Goal: Download file/media

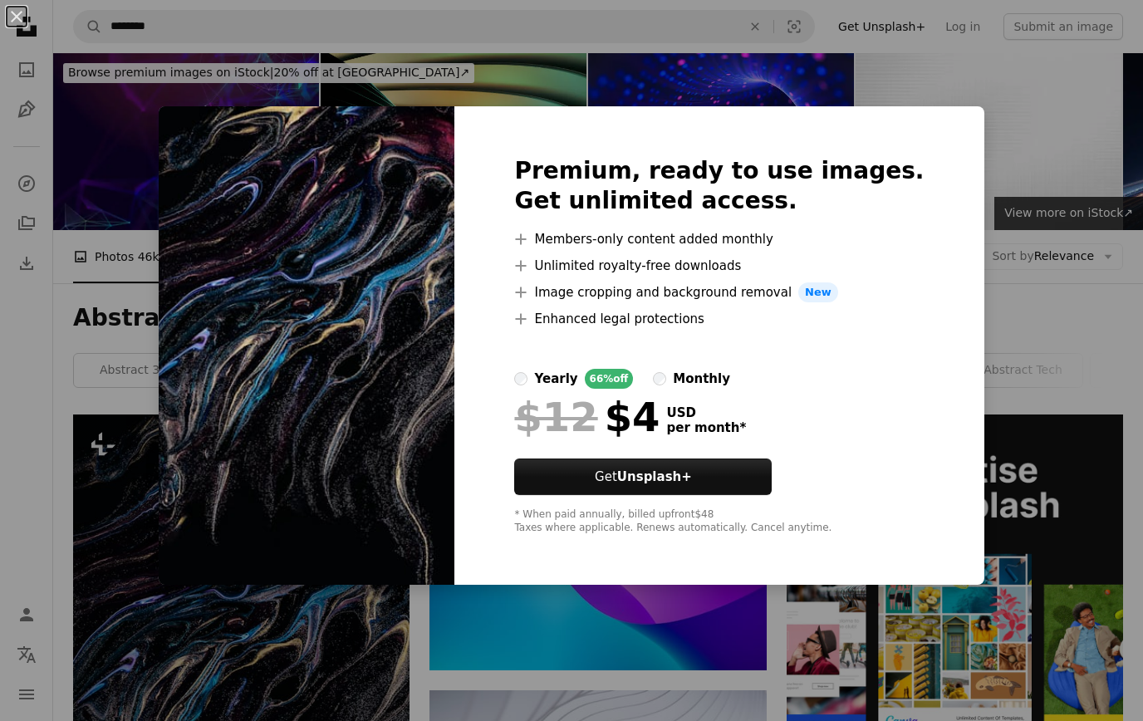
scroll to position [231, 0]
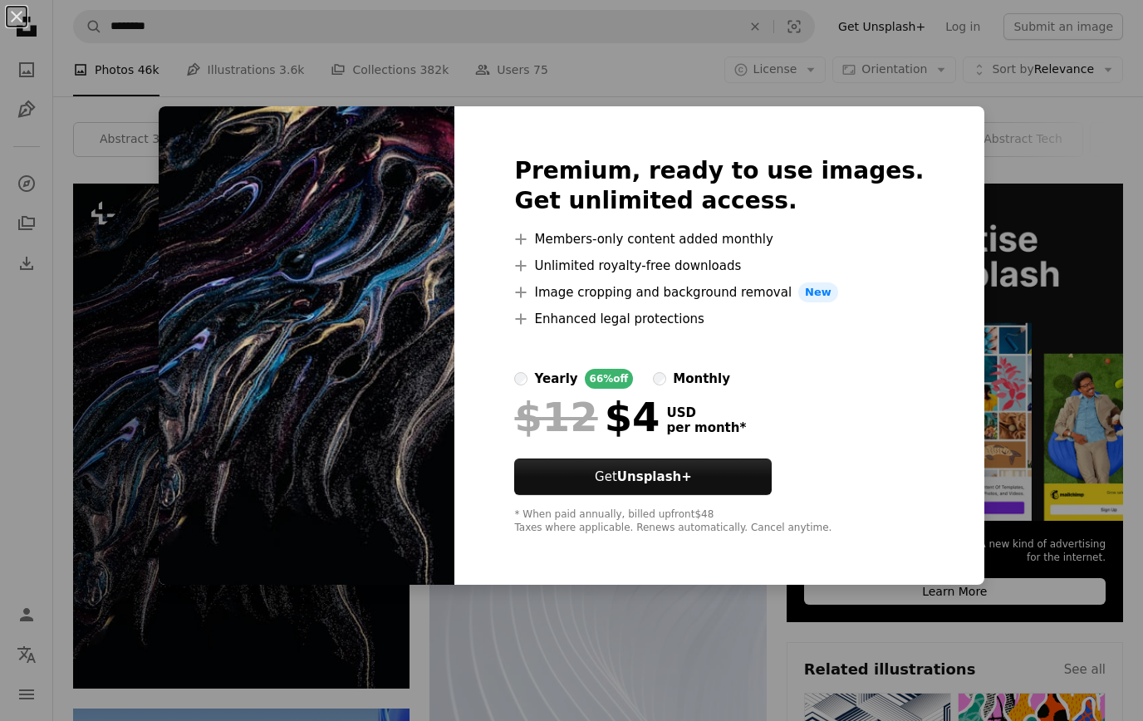
click at [168, 498] on div "An X shape Premium, ready to use images. Get unlimited access. A plus sign Memb…" at bounding box center [571, 360] width 1143 height 721
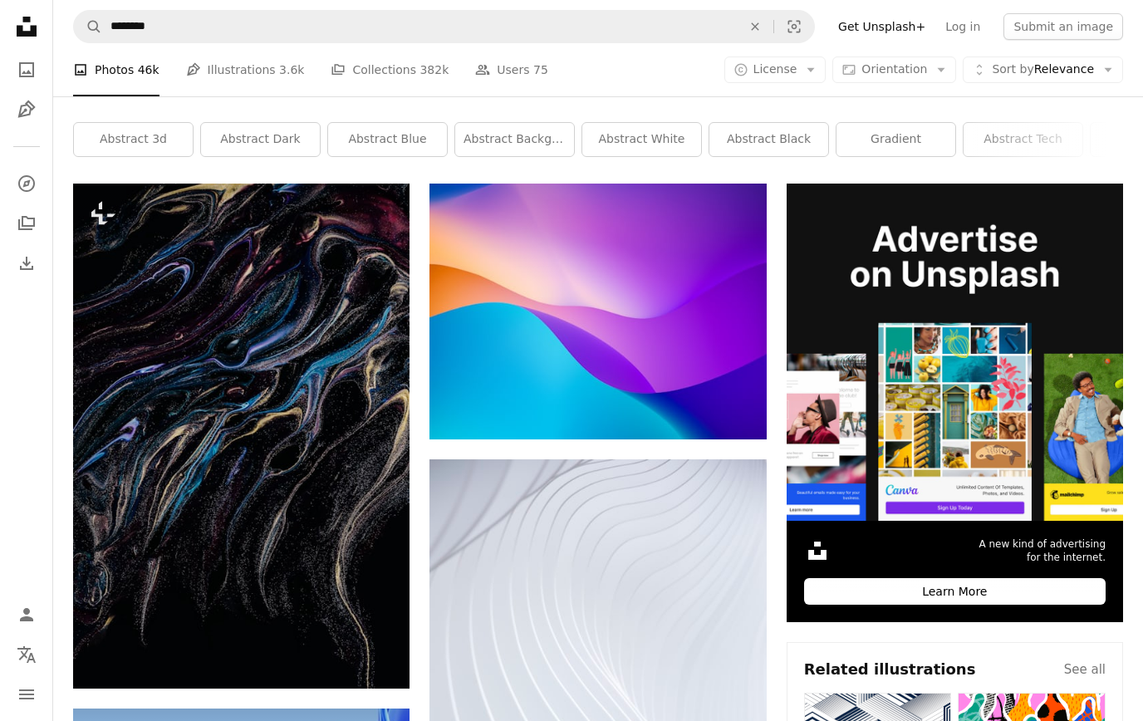
click at [773, 56] on button "A copyright icon © License Arrow down" at bounding box center [775, 69] width 102 height 27
click at [772, 199] on span "Free" at bounding box center [818, 202] width 101 height 17
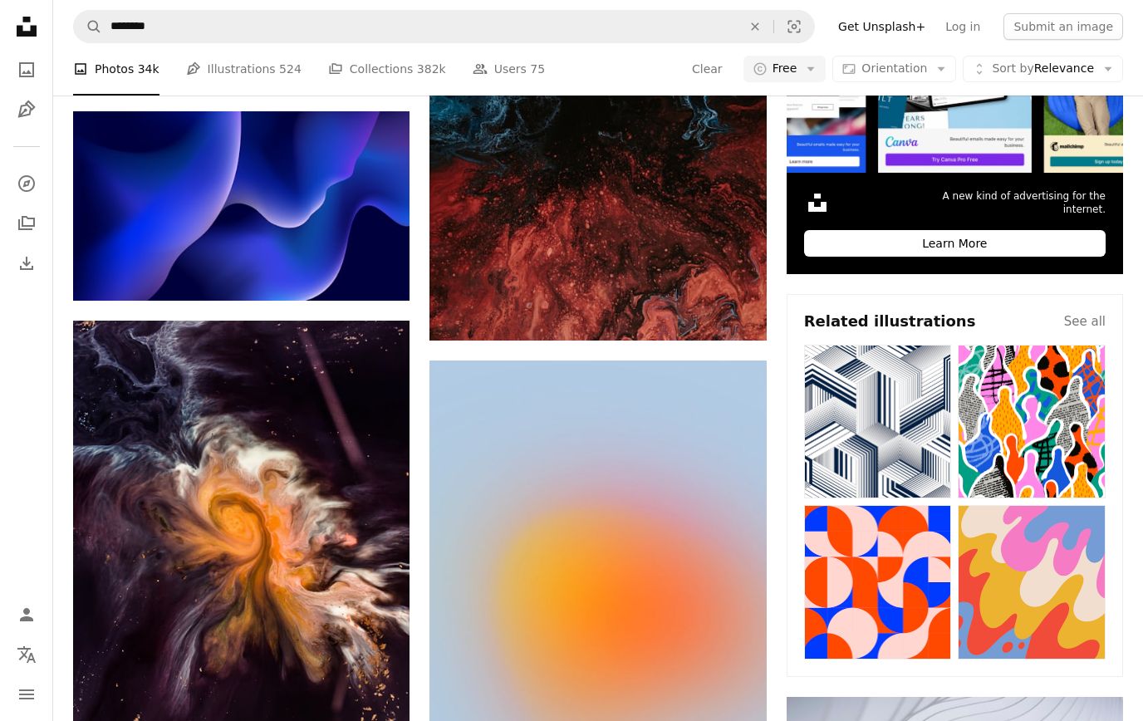
scroll to position [579, 0]
click at [375, 712] on icon "Arrow pointing down" at bounding box center [376, 715] width 13 height 20
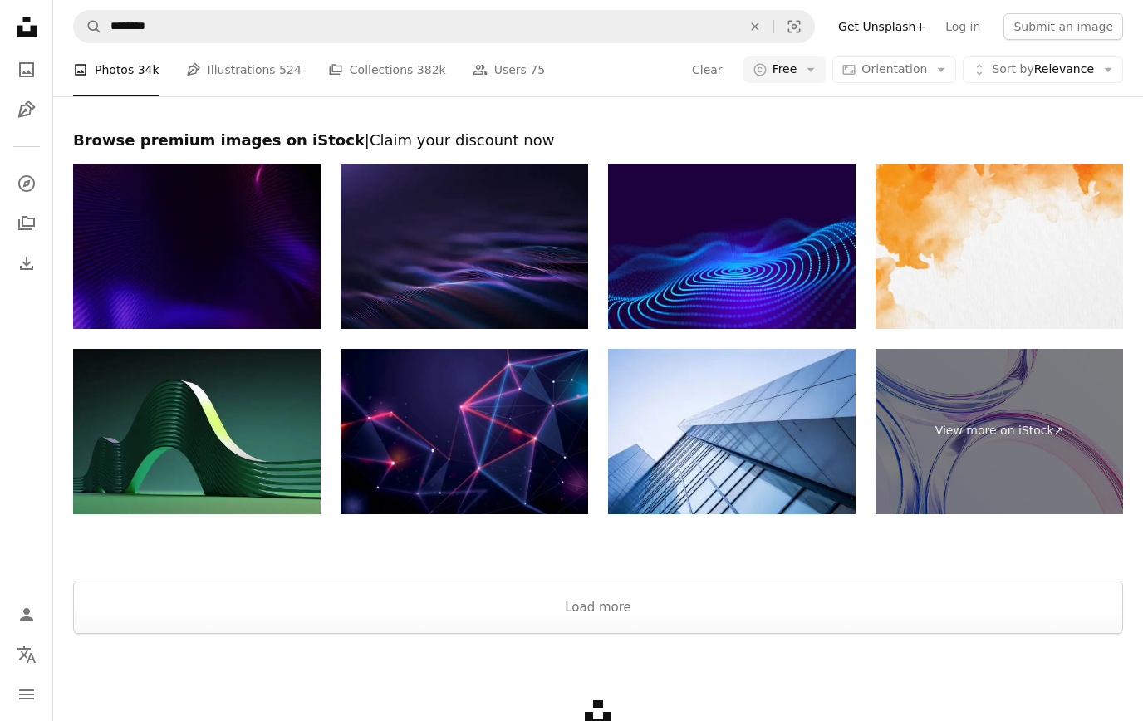
click at [204, 588] on button "Load more" at bounding box center [598, 607] width 1050 height 53
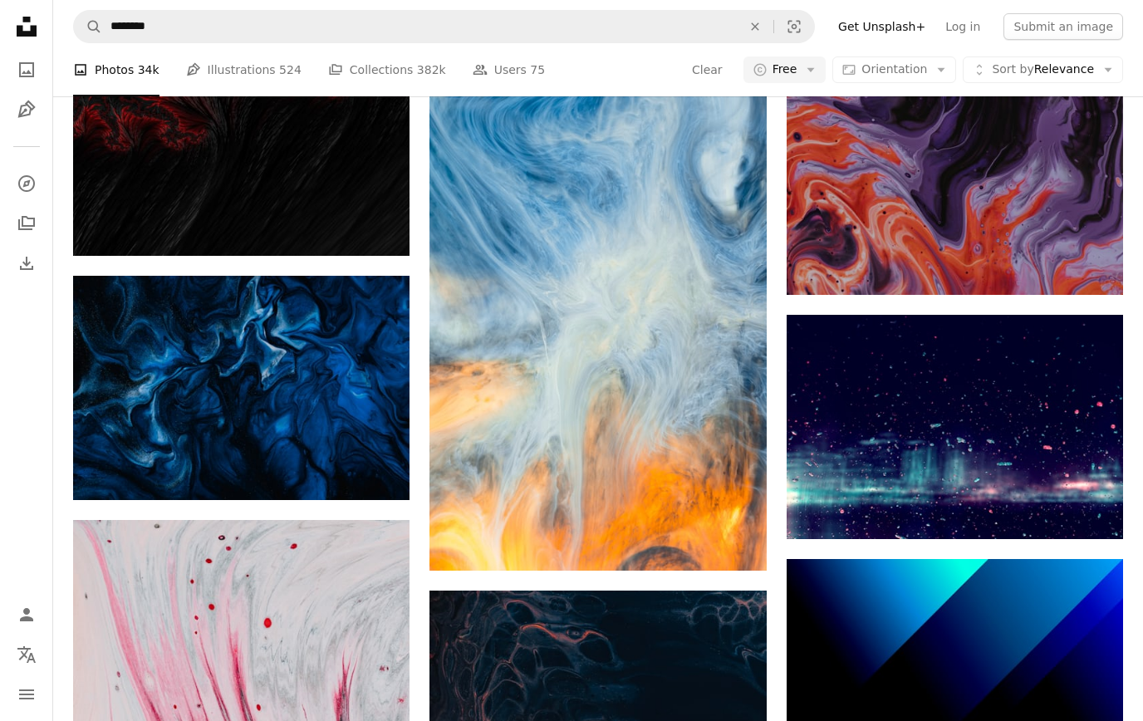
scroll to position [7076, 0]
click at [185, 422] on img at bounding box center [241, 389] width 336 height 224
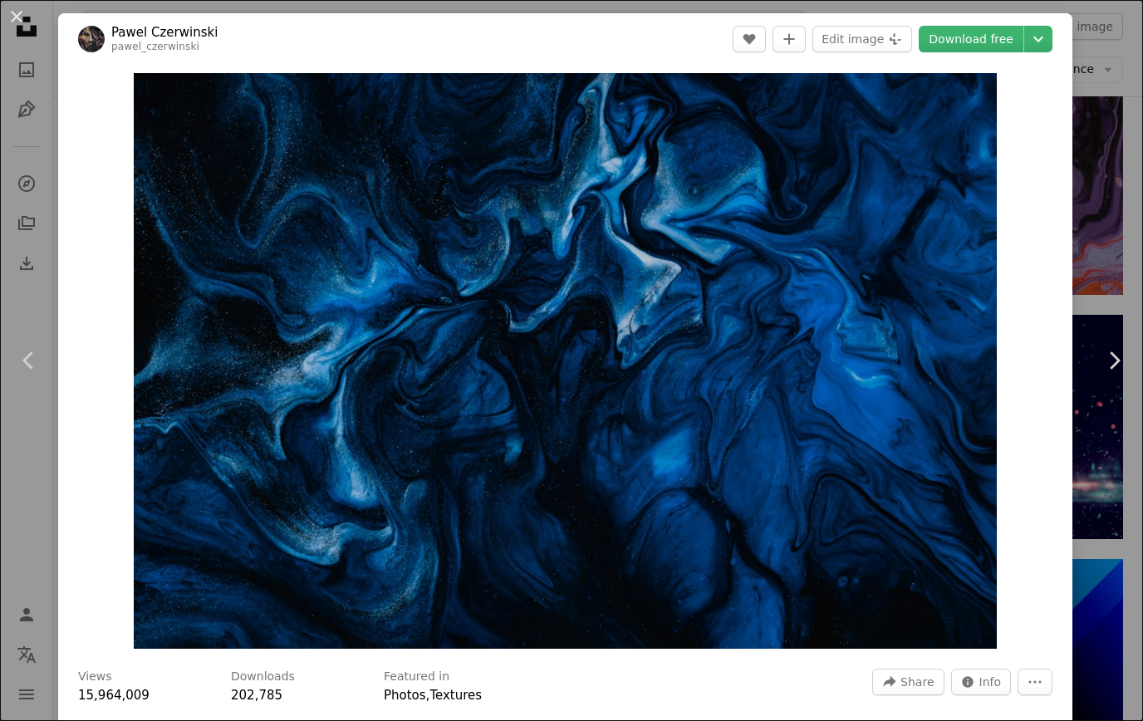
click at [1052, 37] on icon "Chevron down" at bounding box center [1038, 39] width 27 height 20
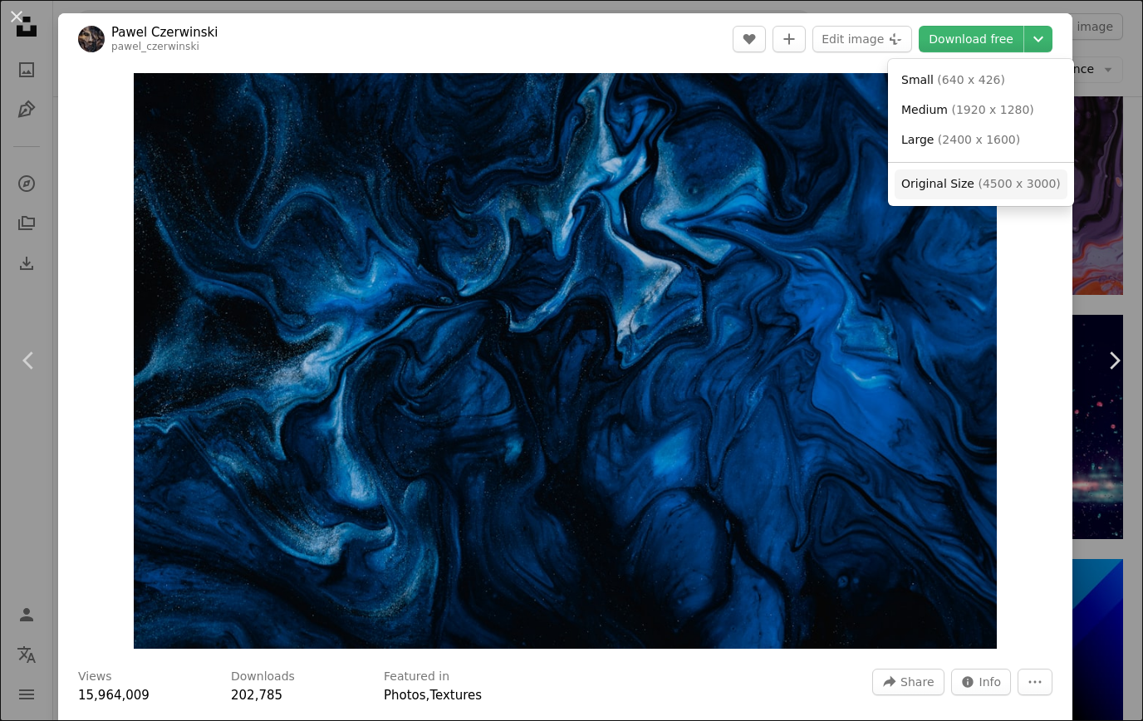
click at [950, 180] on span "Original Size" at bounding box center [937, 183] width 73 height 13
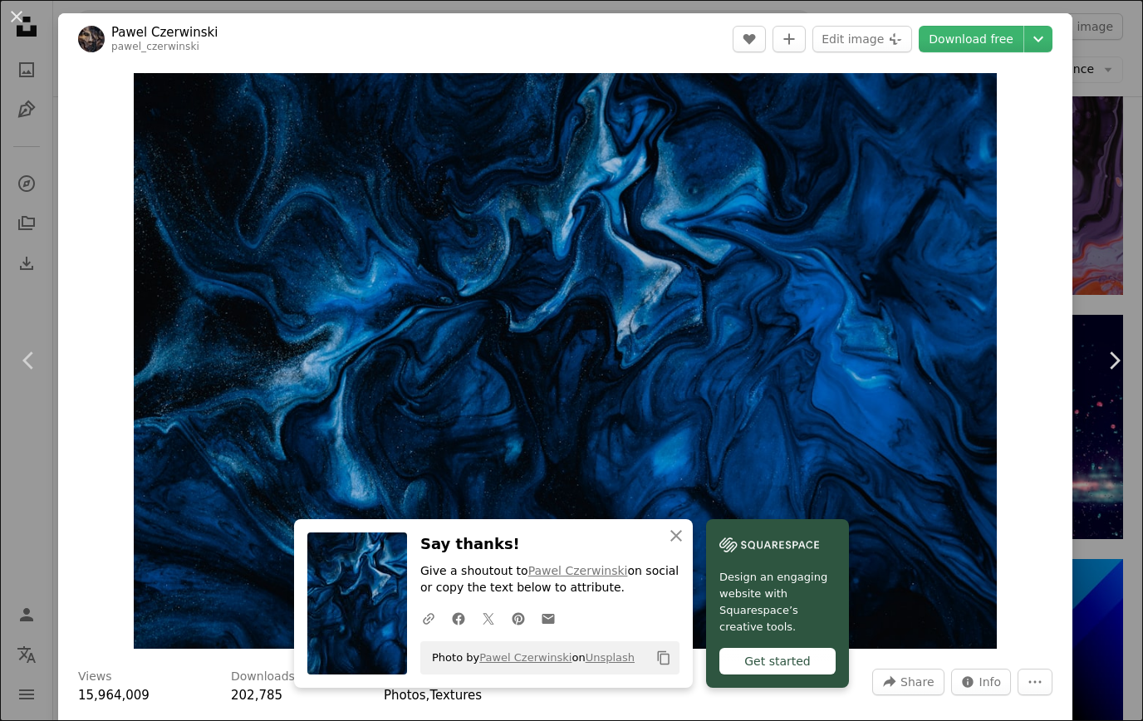
click at [66, 61] on header "[PERSON_NAME] pawel_czerwinski A heart A plus sign Edit image Plus sign for Uns…" at bounding box center [565, 39] width 1014 height 52
click at [25, 23] on button "An X shape" at bounding box center [17, 17] width 20 height 20
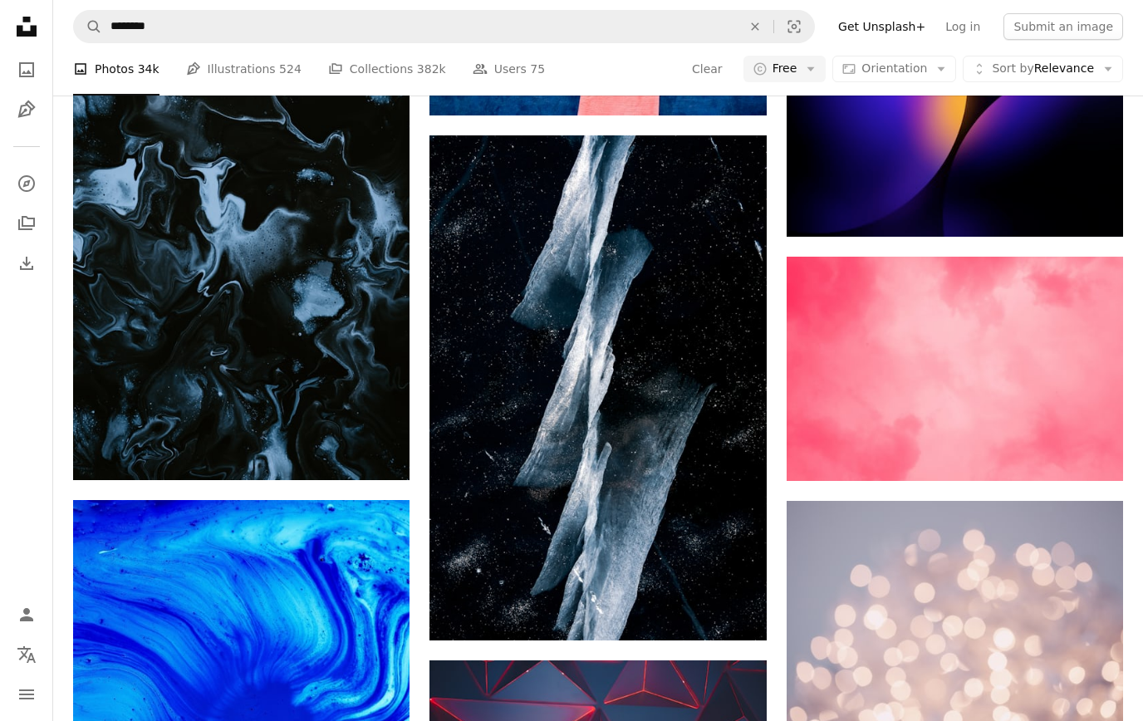
scroll to position [11271, 0]
click at [574, 329] on img at bounding box center [597, 387] width 336 height 505
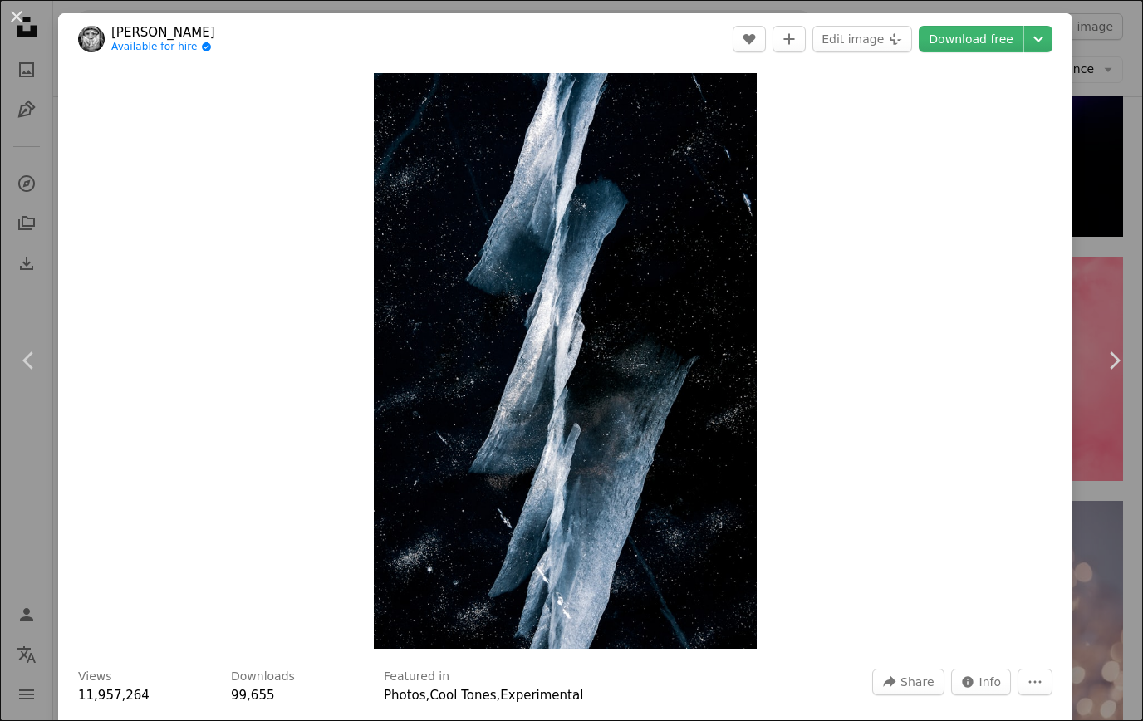
click at [14, 22] on button "An X shape" at bounding box center [17, 17] width 20 height 20
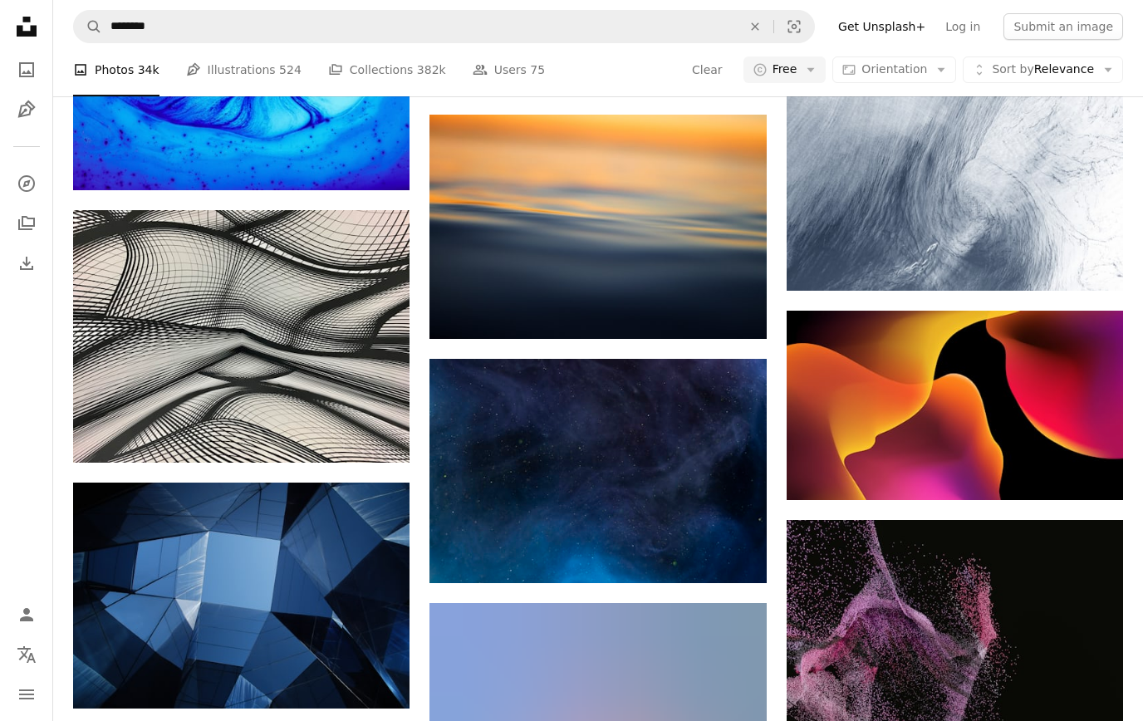
scroll to position [12069, 0]
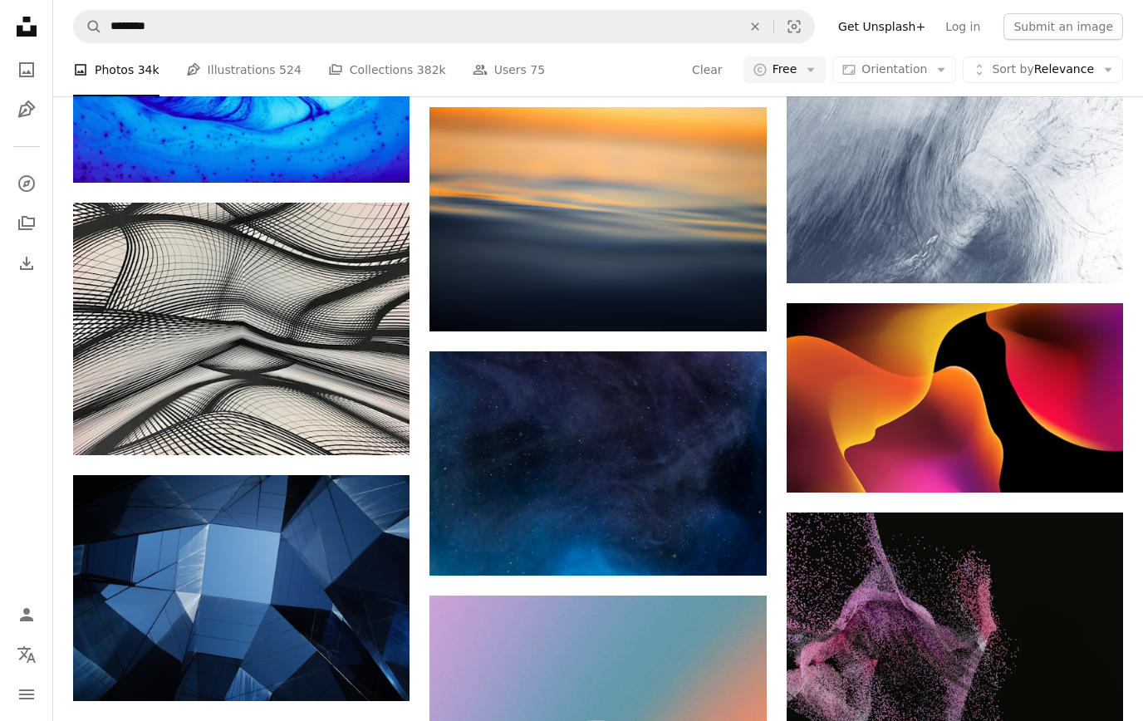
click at [601, 459] on img at bounding box center [597, 463] width 336 height 224
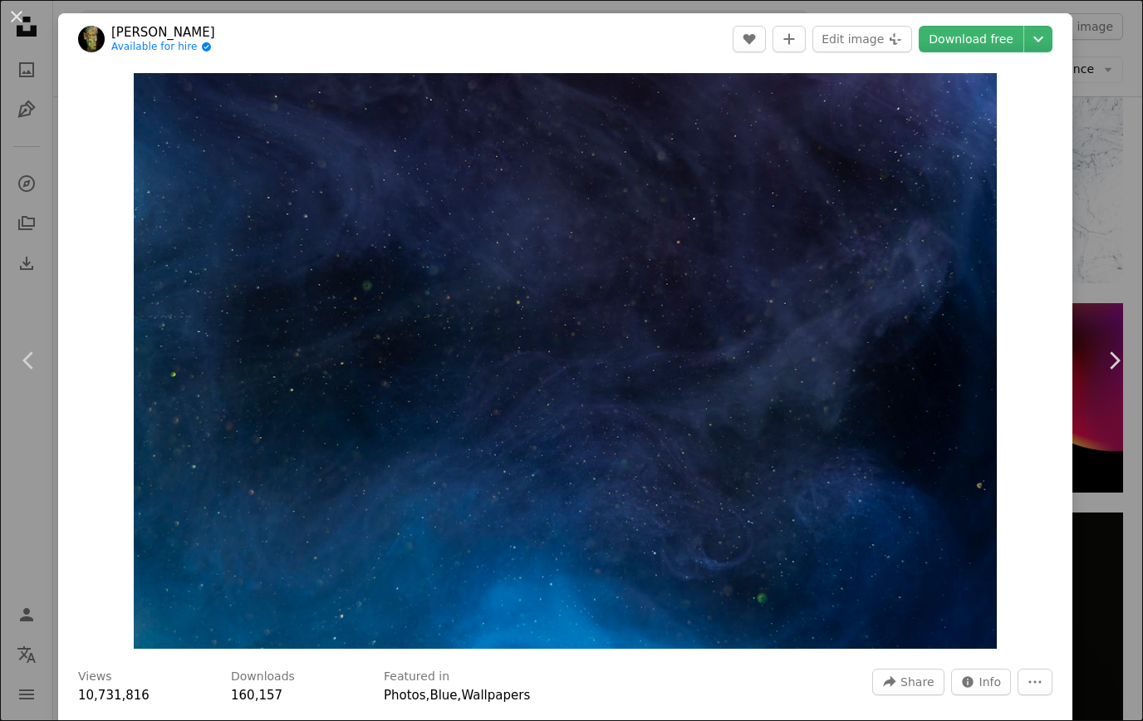
click at [27, 16] on button "An X shape" at bounding box center [17, 17] width 20 height 20
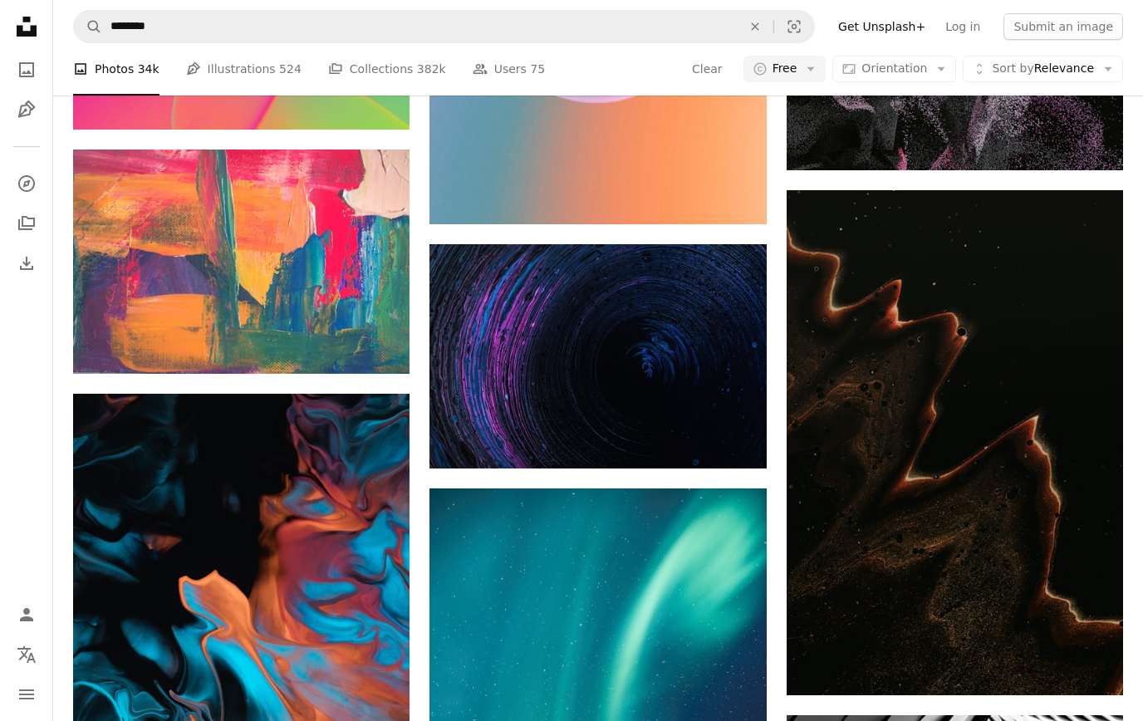
scroll to position [12916, 0]
click at [559, 345] on img at bounding box center [597, 356] width 336 height 224
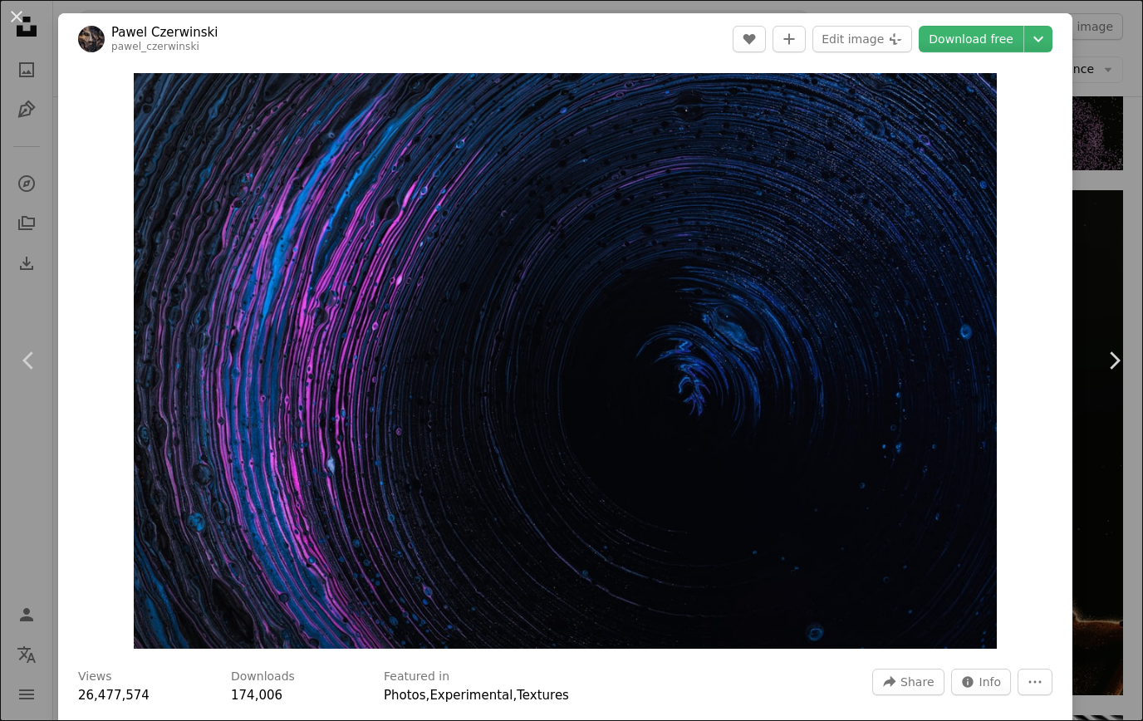
click at [1044, 28] on button "Chevron down" at bounding box center [1038, 39] width 28 height 27
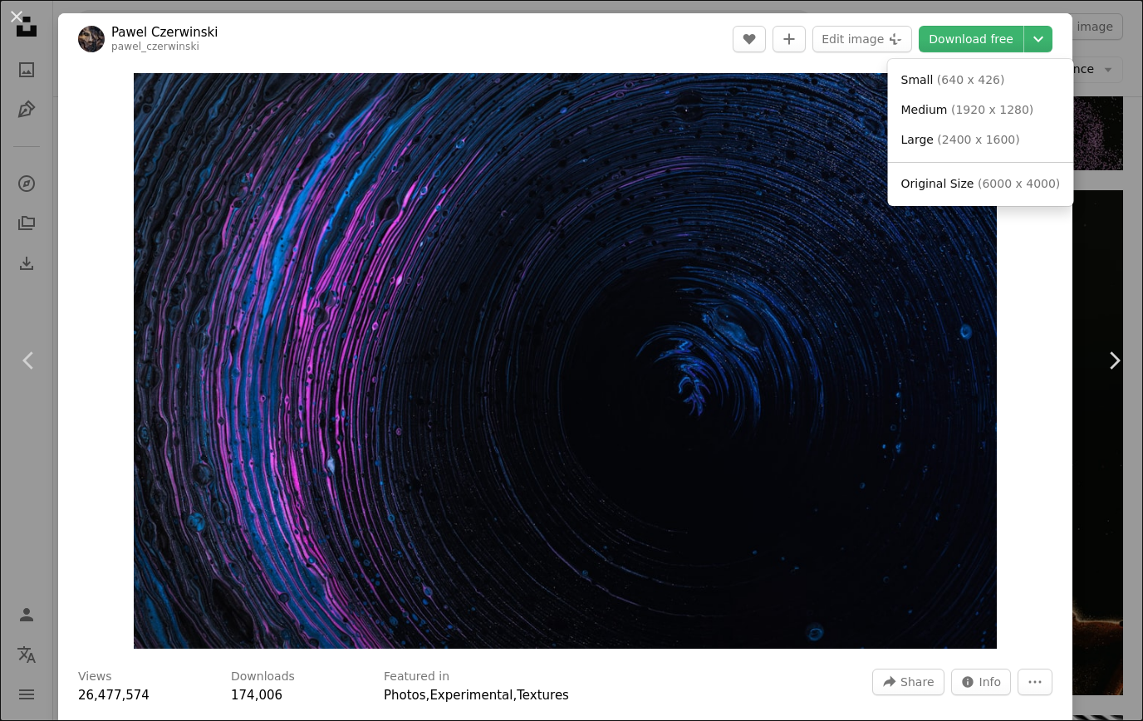
click at [920, 179] on span "Original Size" at bounding box center [937, 183] width 73 height 13
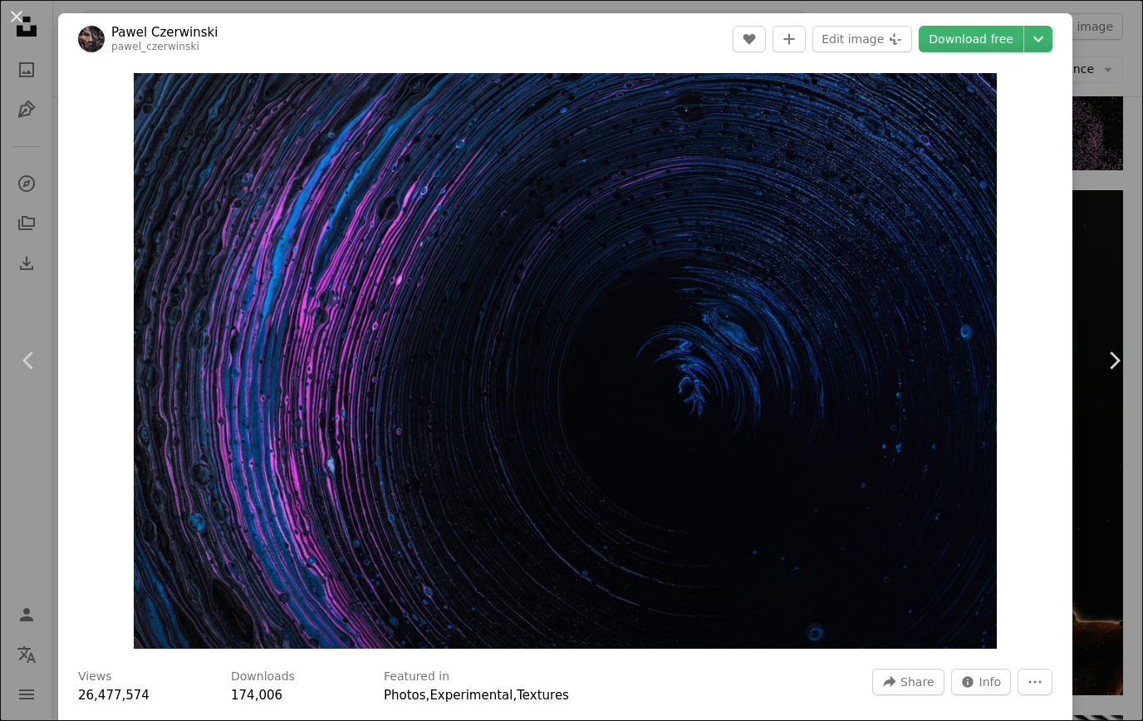
scroll to position [12942, 0]
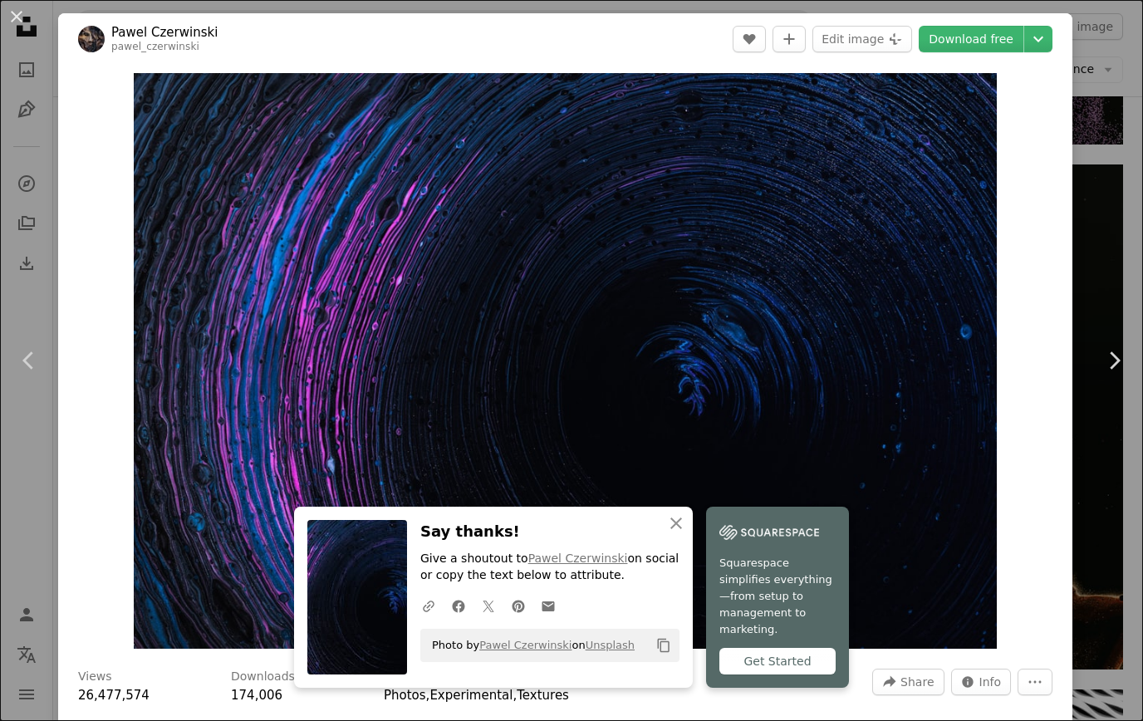
click at [26, 22] on button "An X shape" at bounding box center [17, 17] width 20 height 20
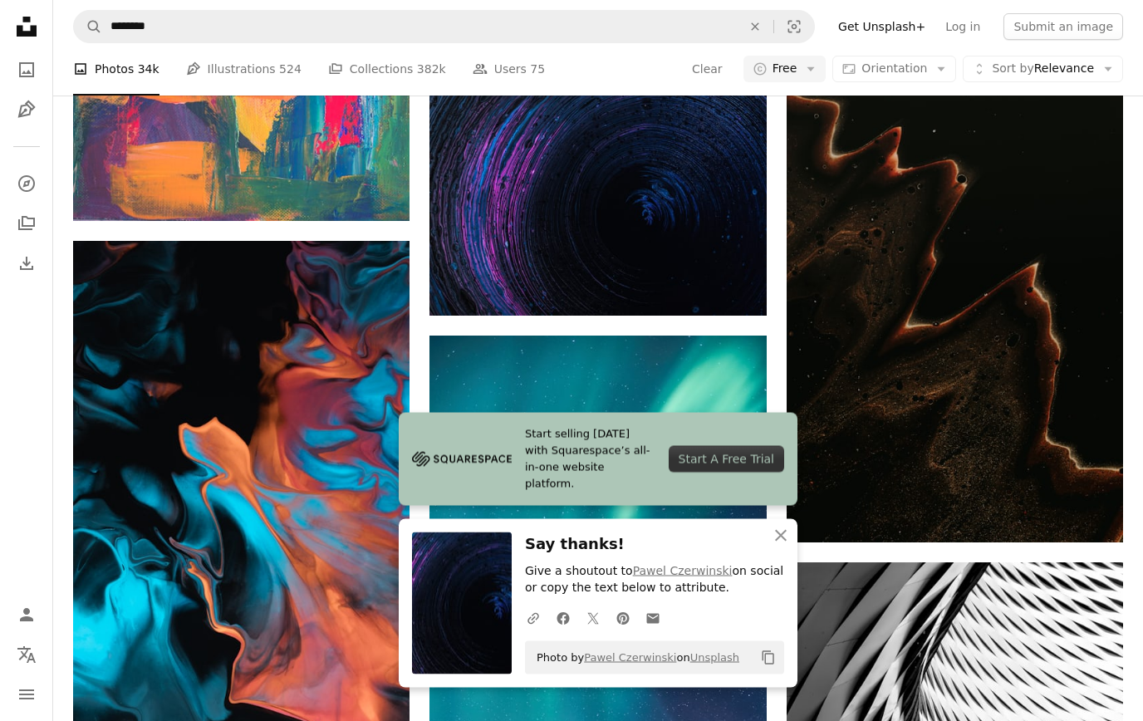
scroll to position [13054, 0]
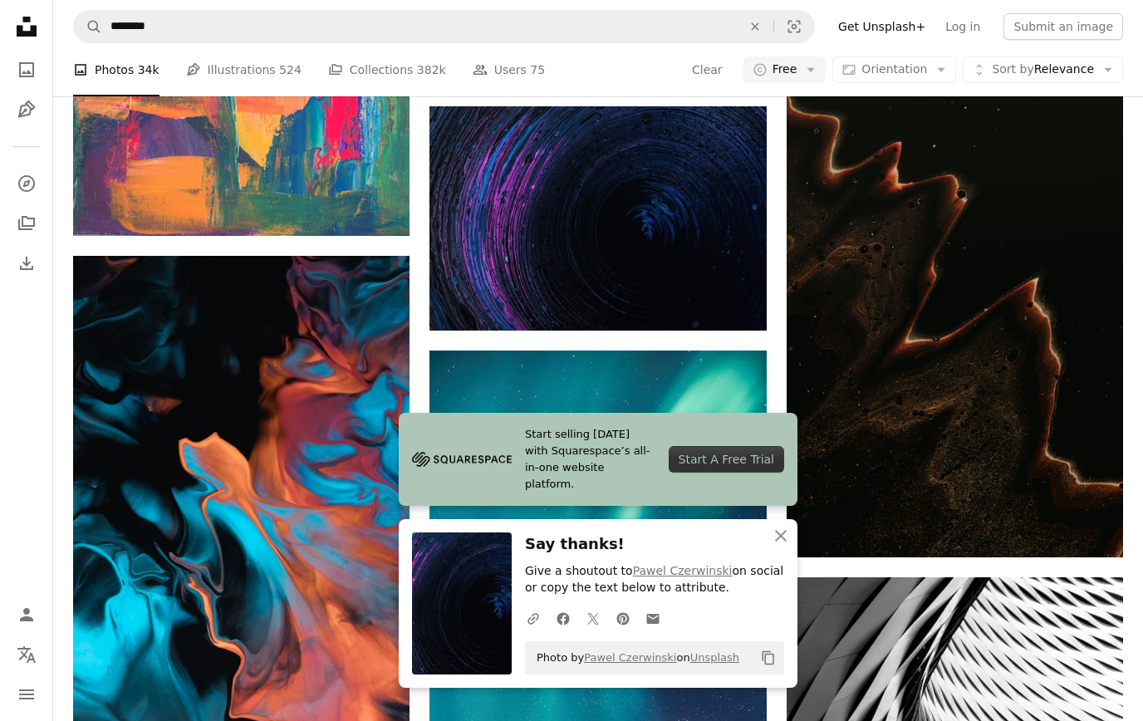
click at [905, 451] on img at bounding box center [955, 304] width 336 height 505
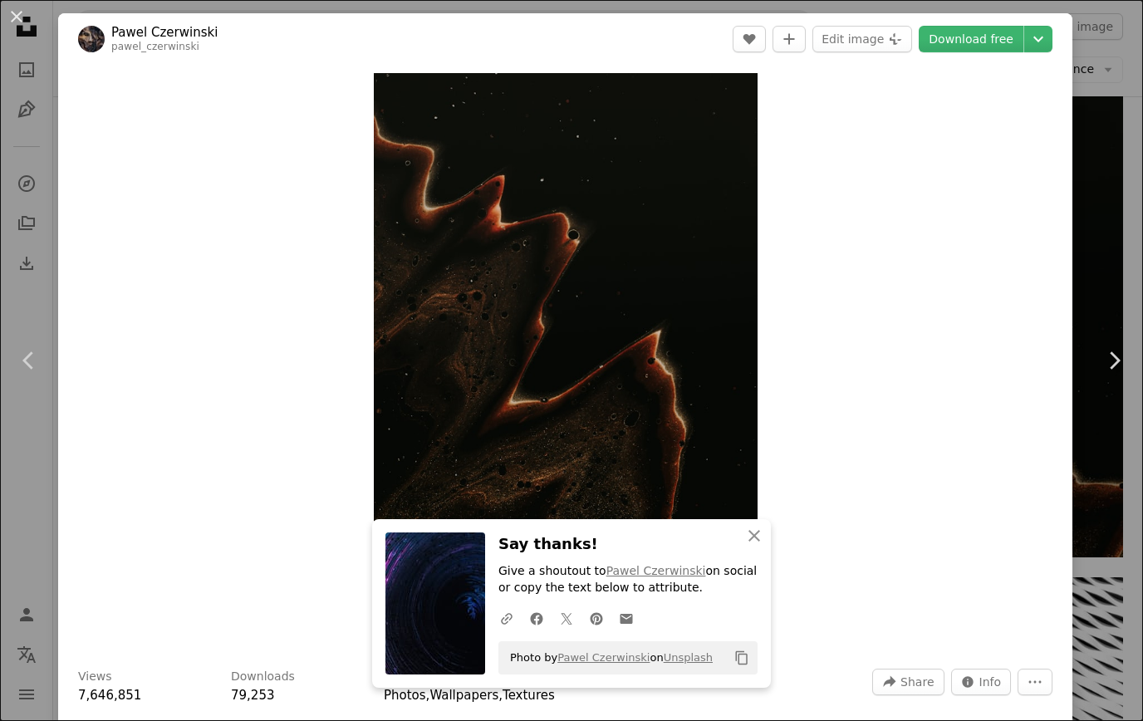
click at [27, 26] on button "An X shape" at bounding box center [17, 17] width 20 height 20
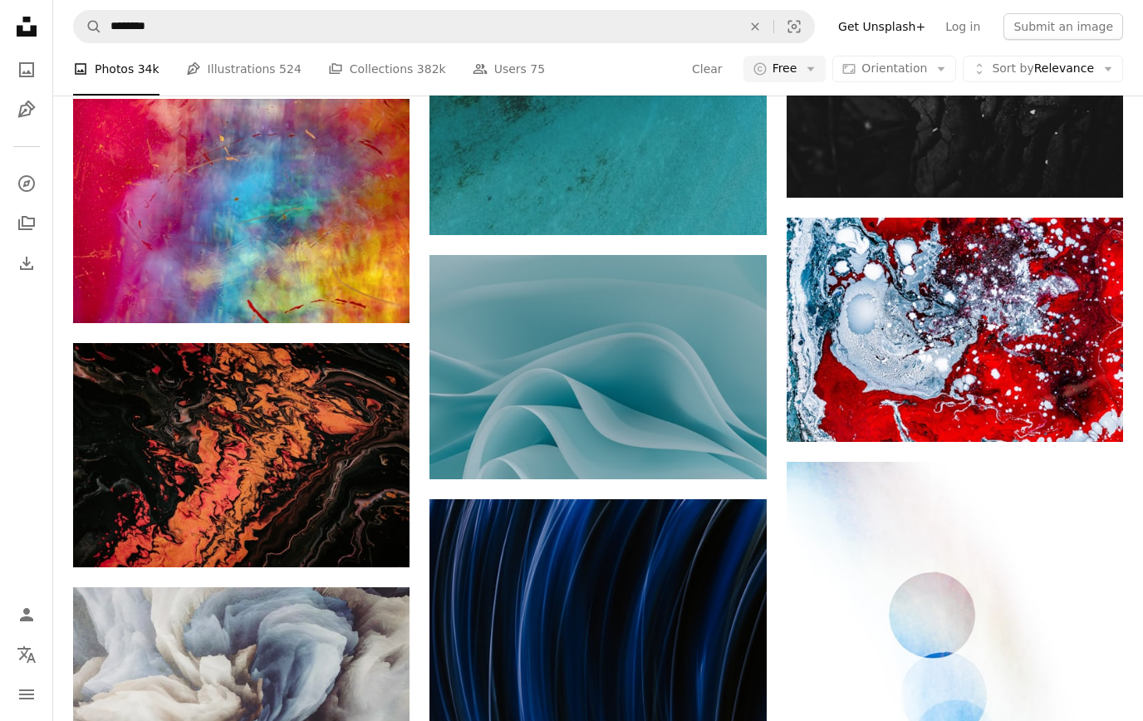
scroll to position [27877, 0]
click at [166, 416] on img at bounding box center [241, 455] width 336 height 224
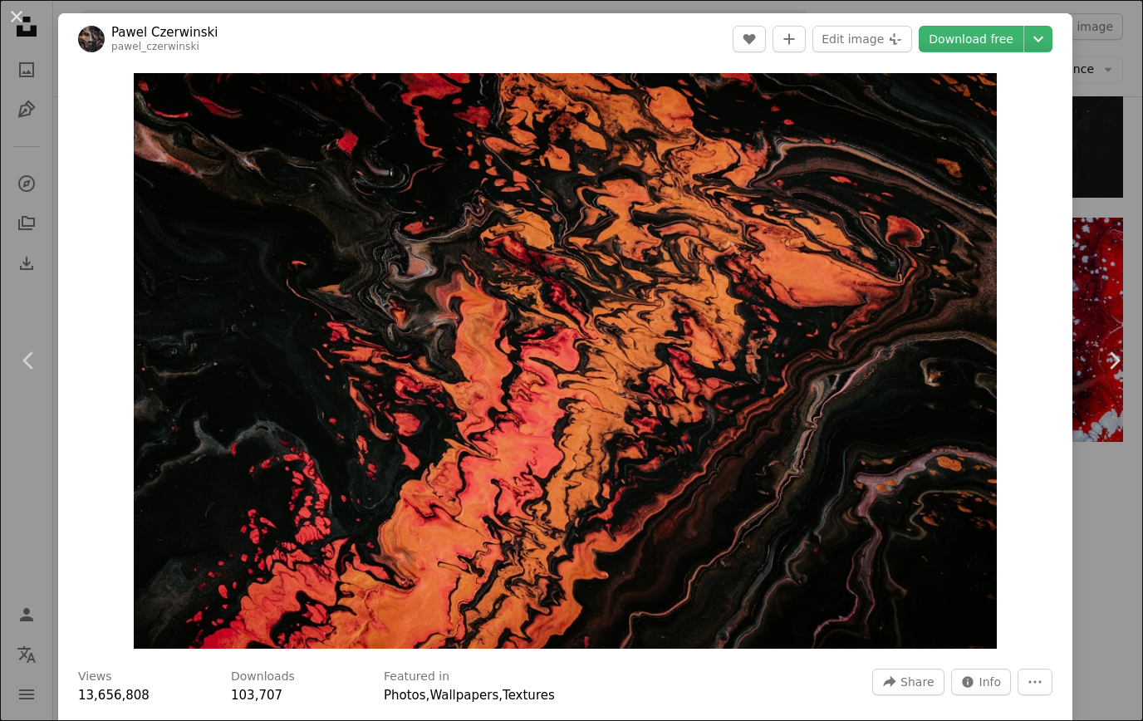
click at [1052, 31] on icon "Chevron down" at bounding box center [1038, 39] width 27 height 20
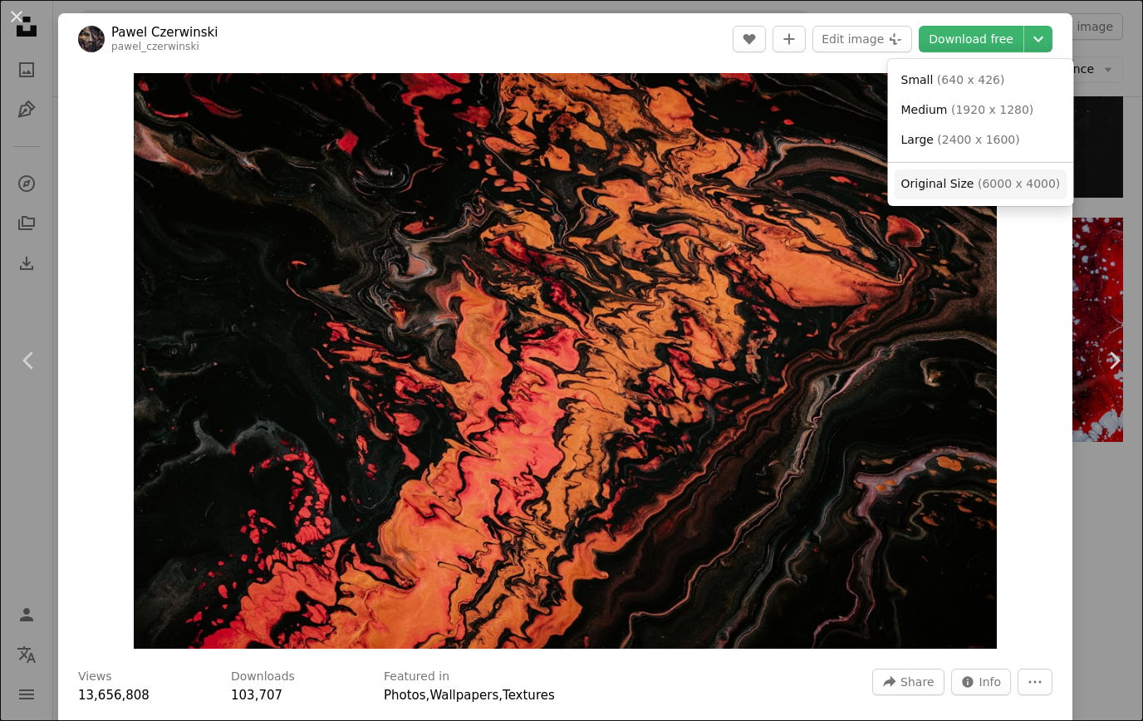
click at [919, 179] on span "Original Size" at bounding box center [937, 183] width 73 height 13
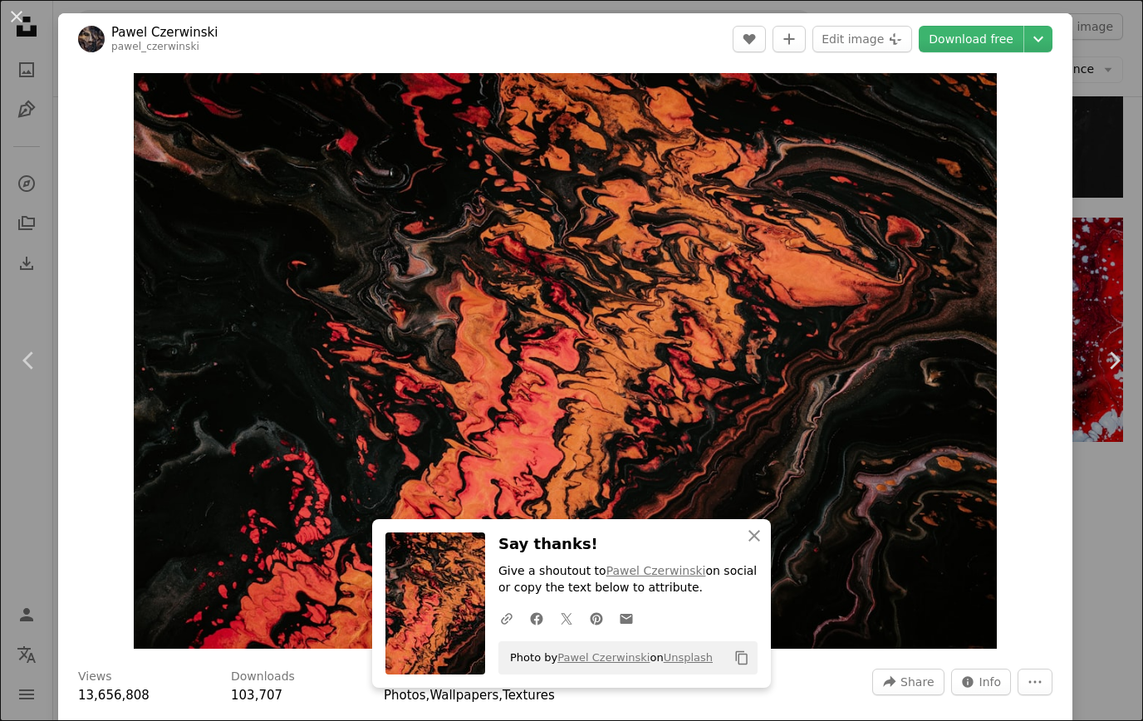
click at [19, 14] on button "An X shape" at bounding box center [17, 17] width 20 height 20
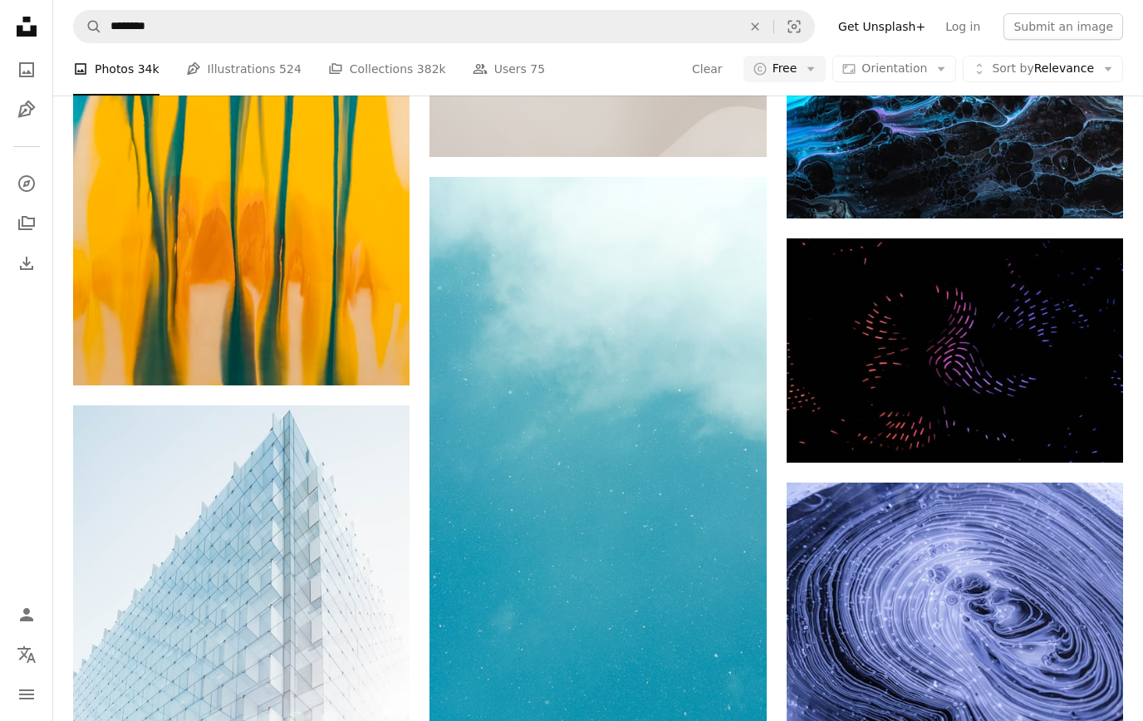
scroll to position [32719, 0]
click at [912, 374] on img at bounding box center [955, 350] width 336 height 224
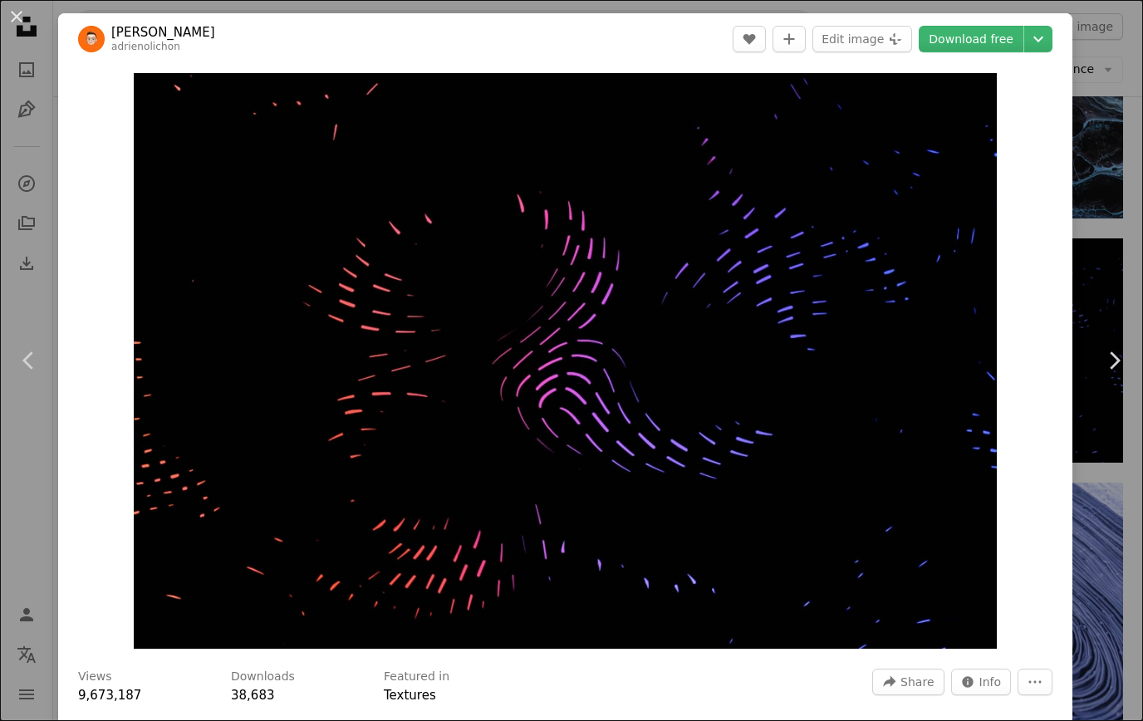
click at [32, 355] on link "Chevron left" at bounding box center [29, 360] width 58 height 159
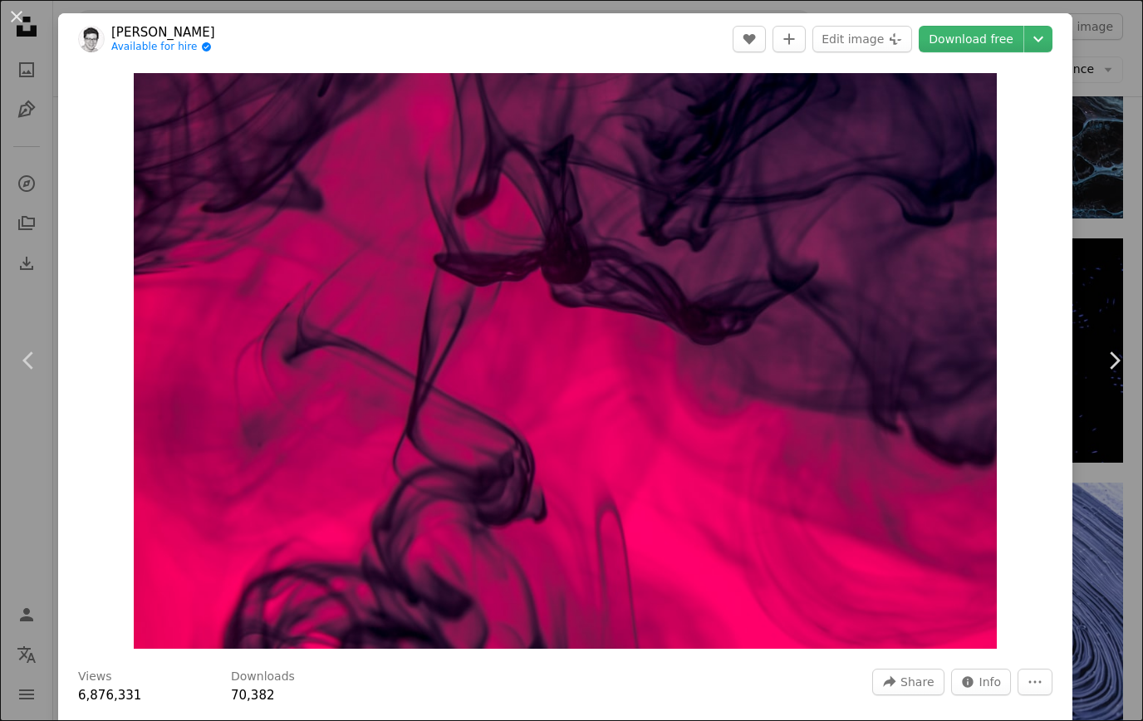
click at [27, 27] on button "An X shape" at bounding box center [17, 17] width 20 height 20
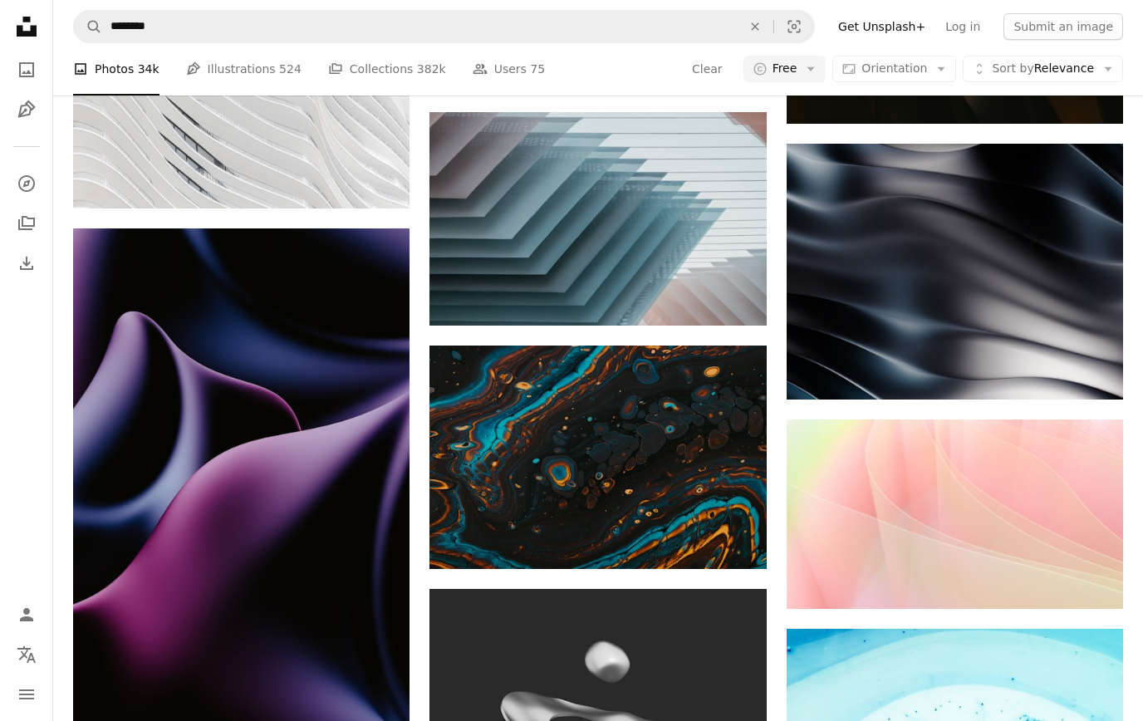
scroll to position [36688, 0]
click at [518, 482] on img at bounding box center [597, 458] width 336 height 224
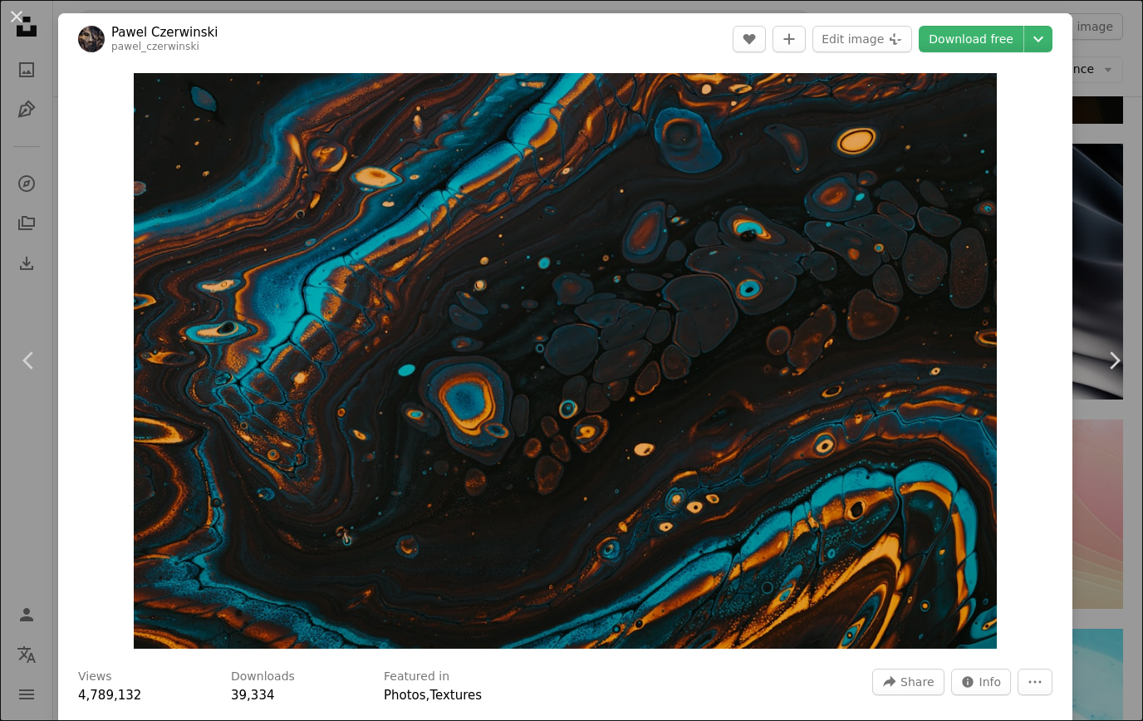
click at [20, 7] on button "An X shape" at bounding box center [17, 17] width 20 height 20
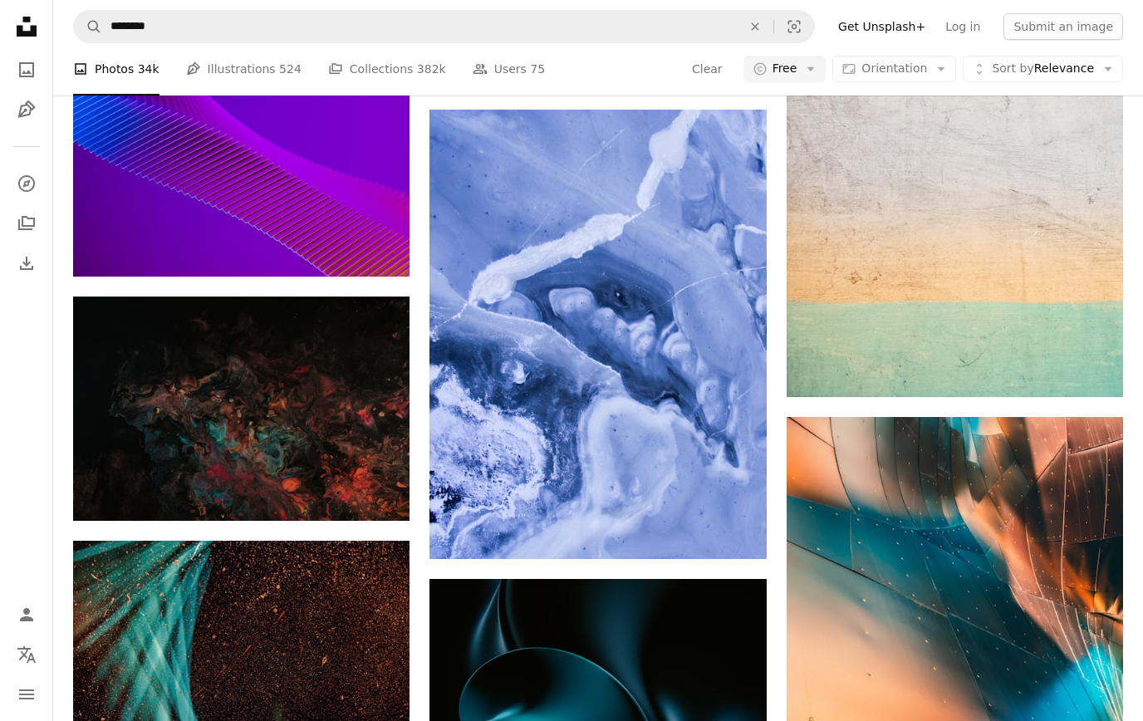
scroll to position [41927, 0]
click at [140, 420] on img at bounding box center [241, 409] width 336 height 224
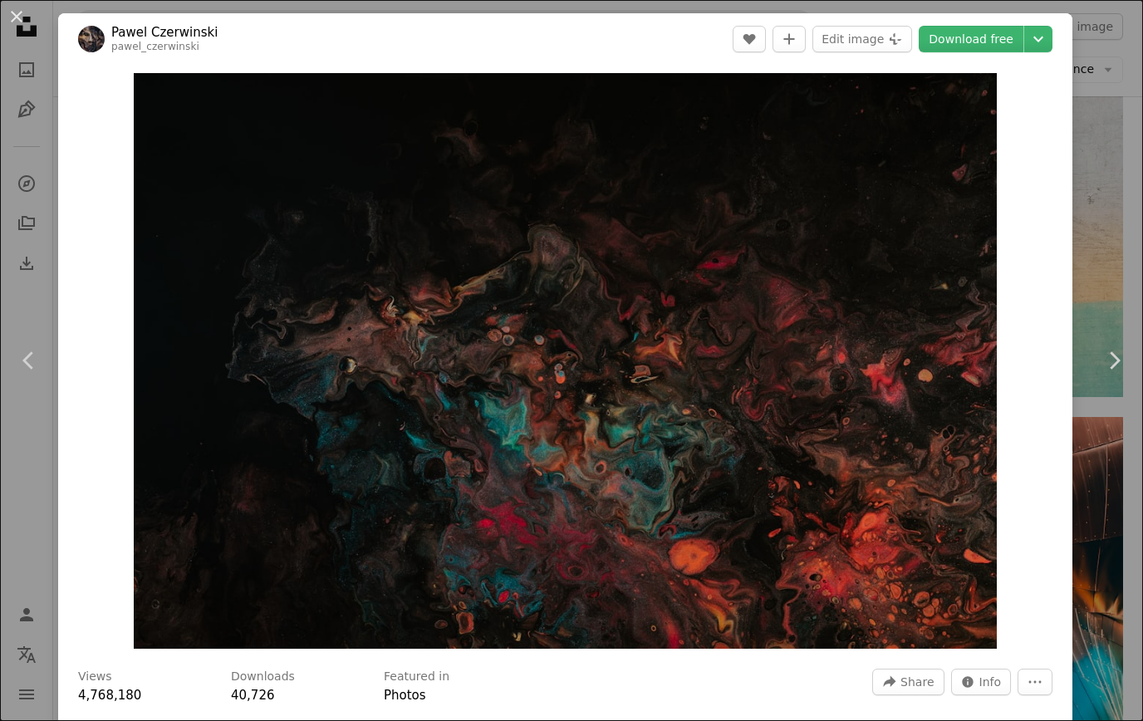
click at [17, 17] on button "An X shape" at bounding box center [17, 17] width 20 height 20
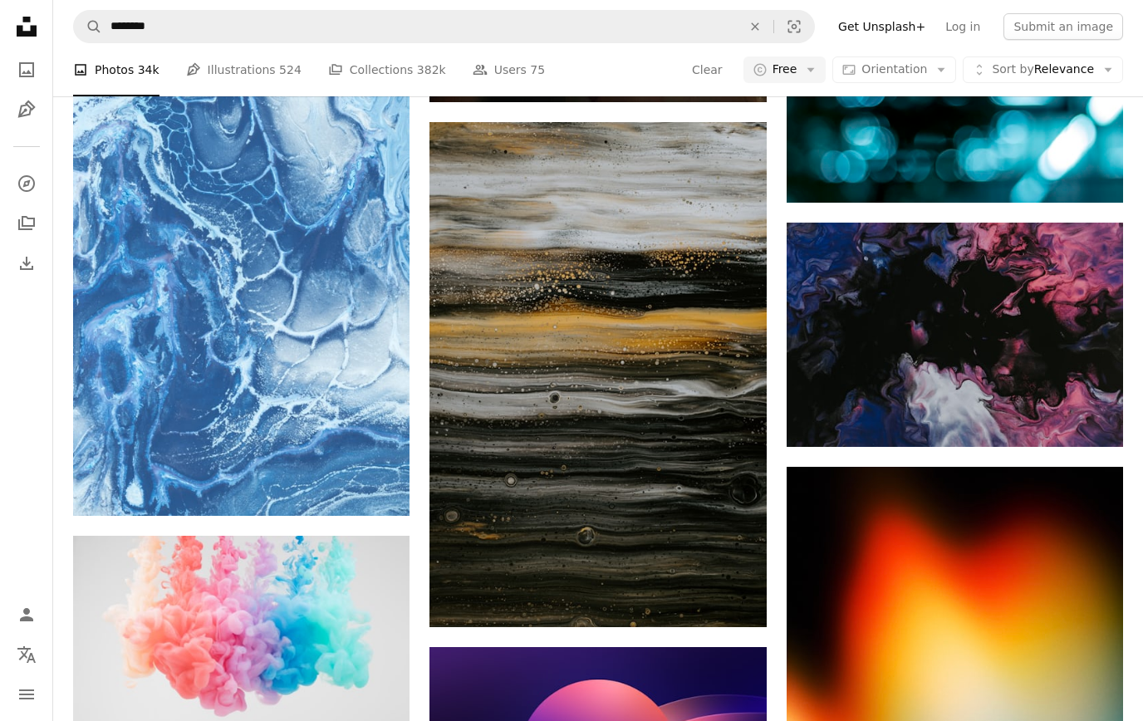
scroll to position [72225, 0]
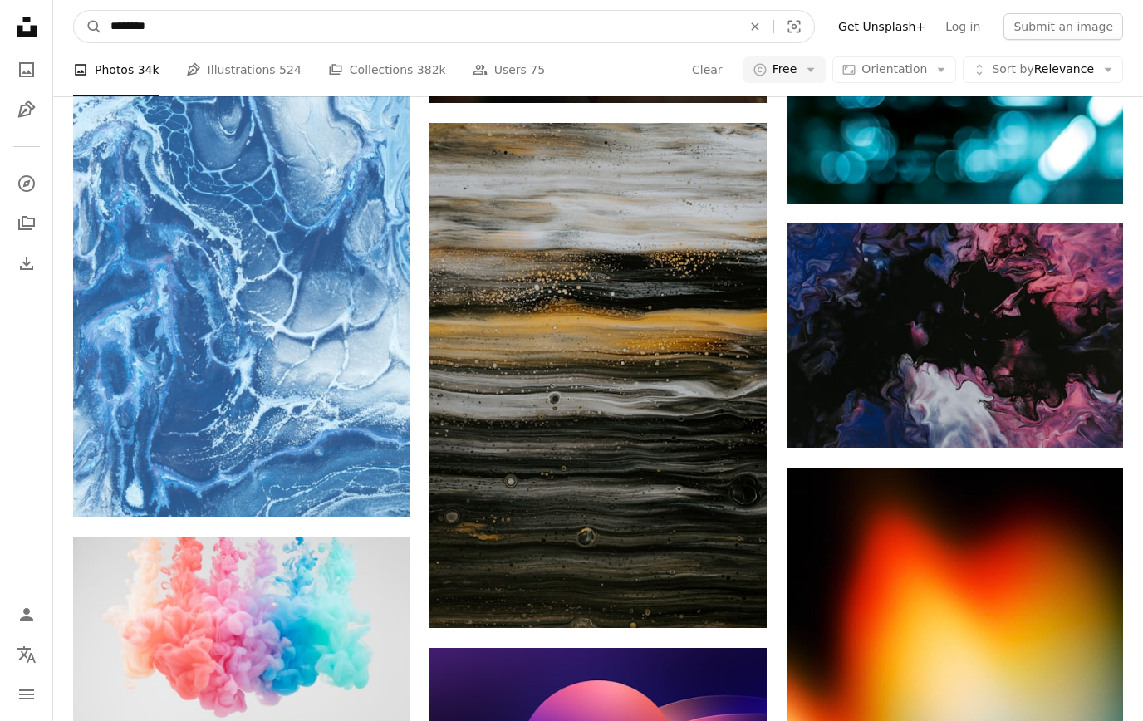
click at [165, 30] on input "********" at bounding box center [419, 27] width 635 height 32
type input "**********"
click at [88, 27] on button "A magnifying glass" at bounding box center [88, 27] width 28 height 32
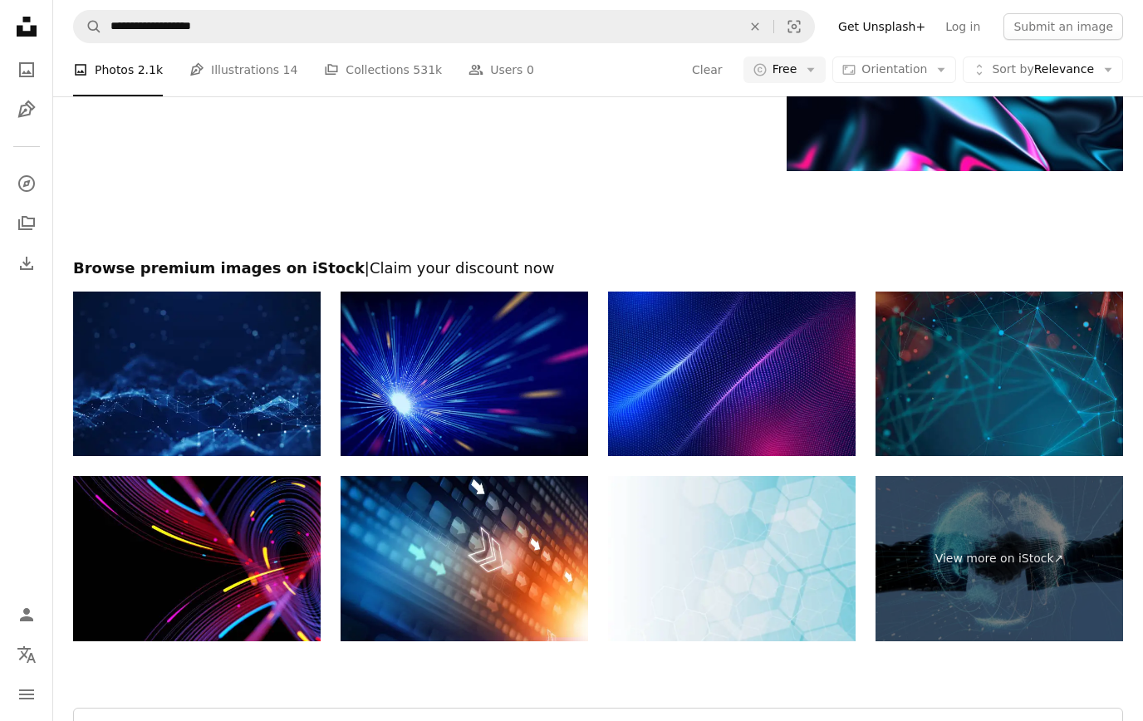
scroll to position [2868, 0]
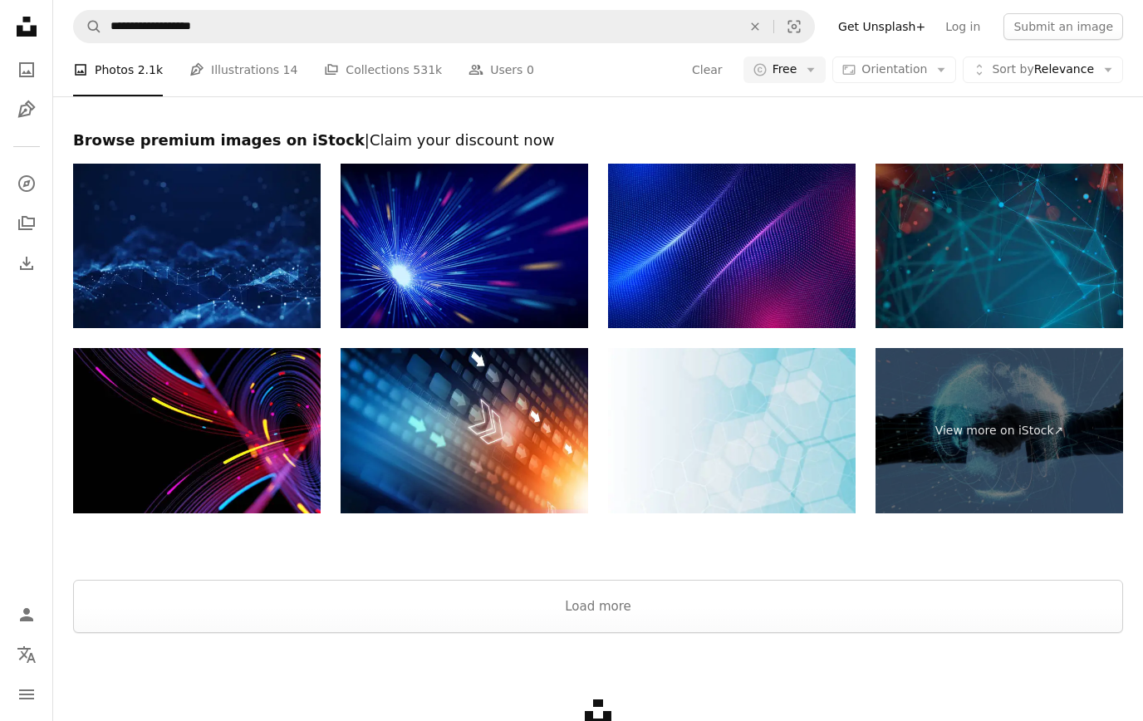
click at [587, 594] on button "Load more" at bounding box center [598, 606] width 1050 height 53
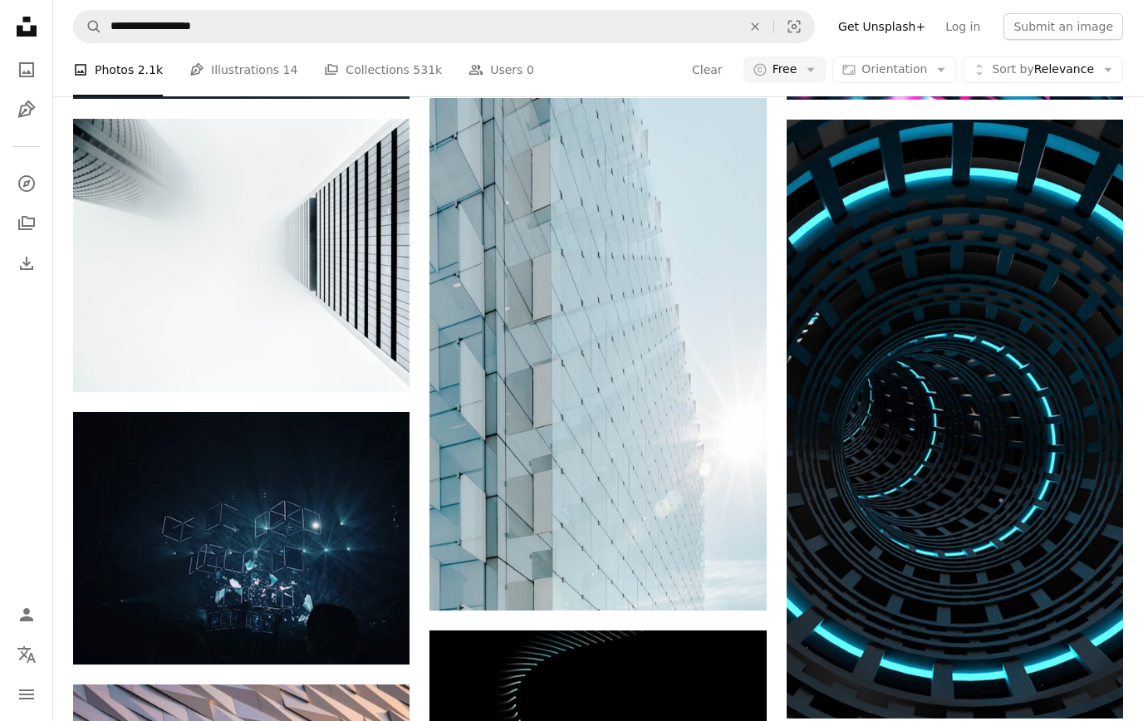
click at [212, 507] on img at bounding box center [241, 538] width 336 height 253
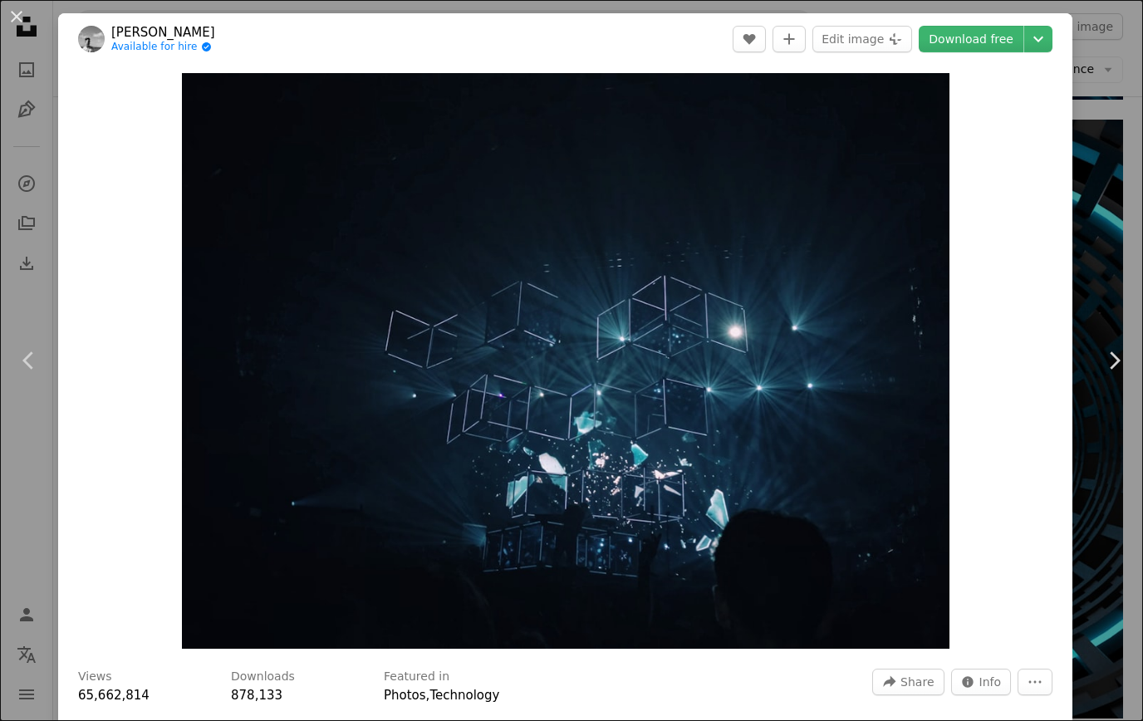
click at [20, 13] on button "An X shape" at bounding box center [17, 17] width 20 height 20
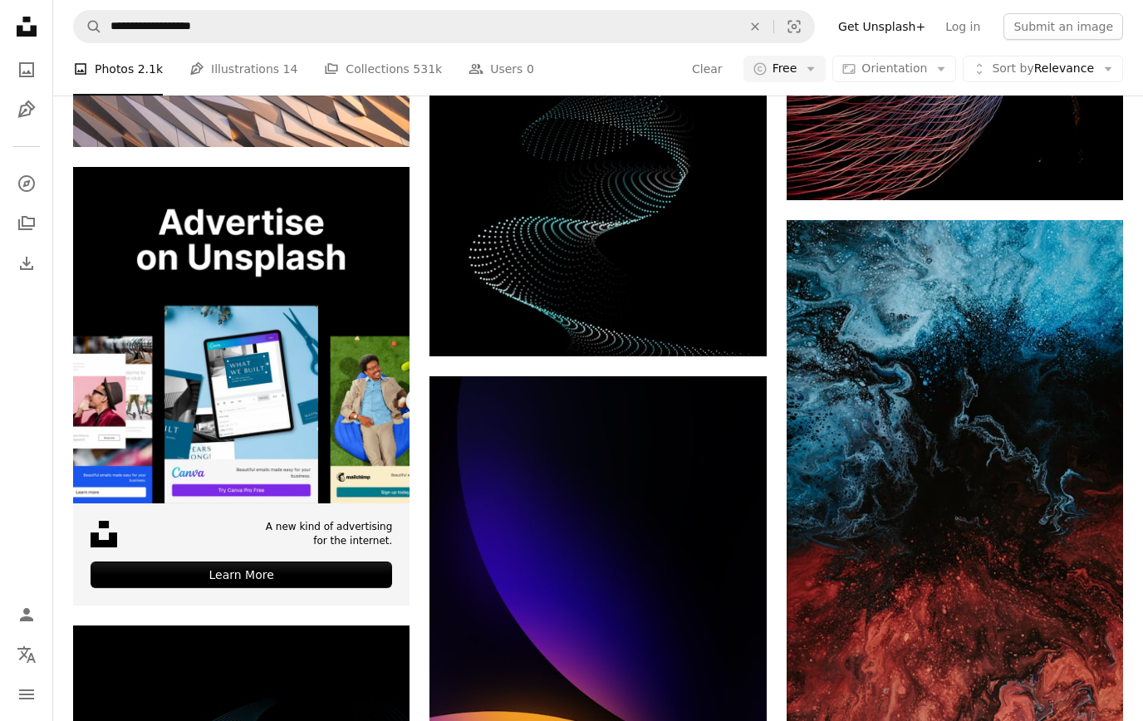
scroll to position [3574, 0]
click at [899, 597] on img at bounding box center [955, 472] width 336 height 505
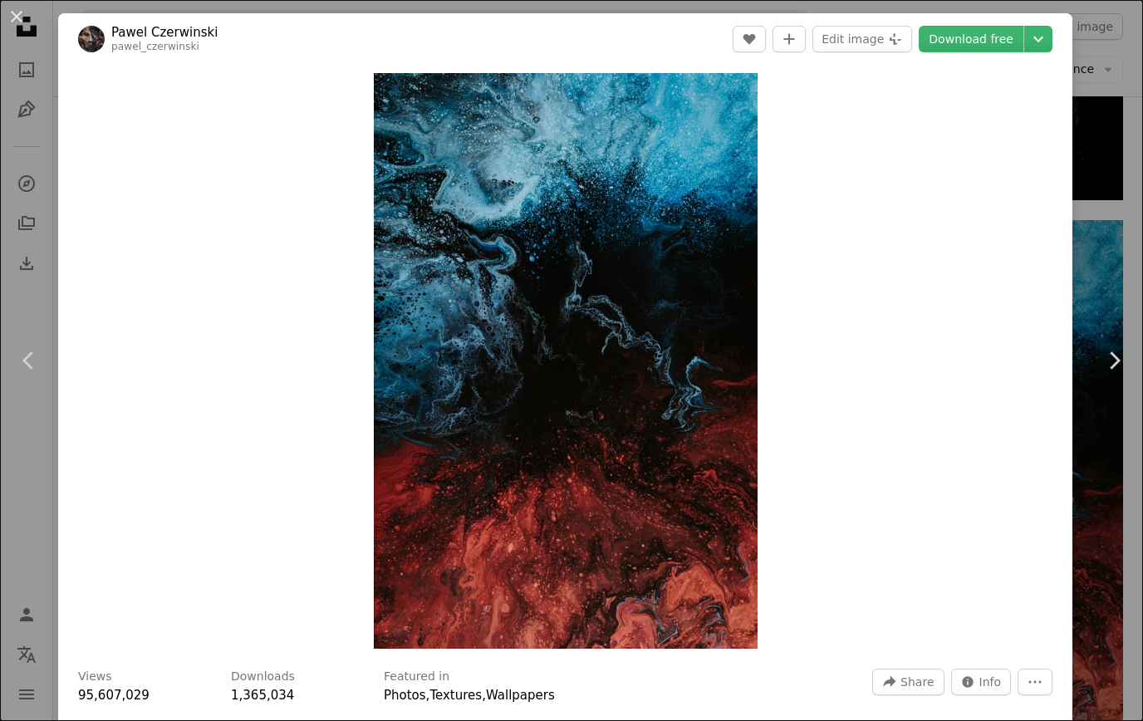
click at [1052, 29] on icon "Chevron down" at bounding box center [1038, 39] width 27 height 20
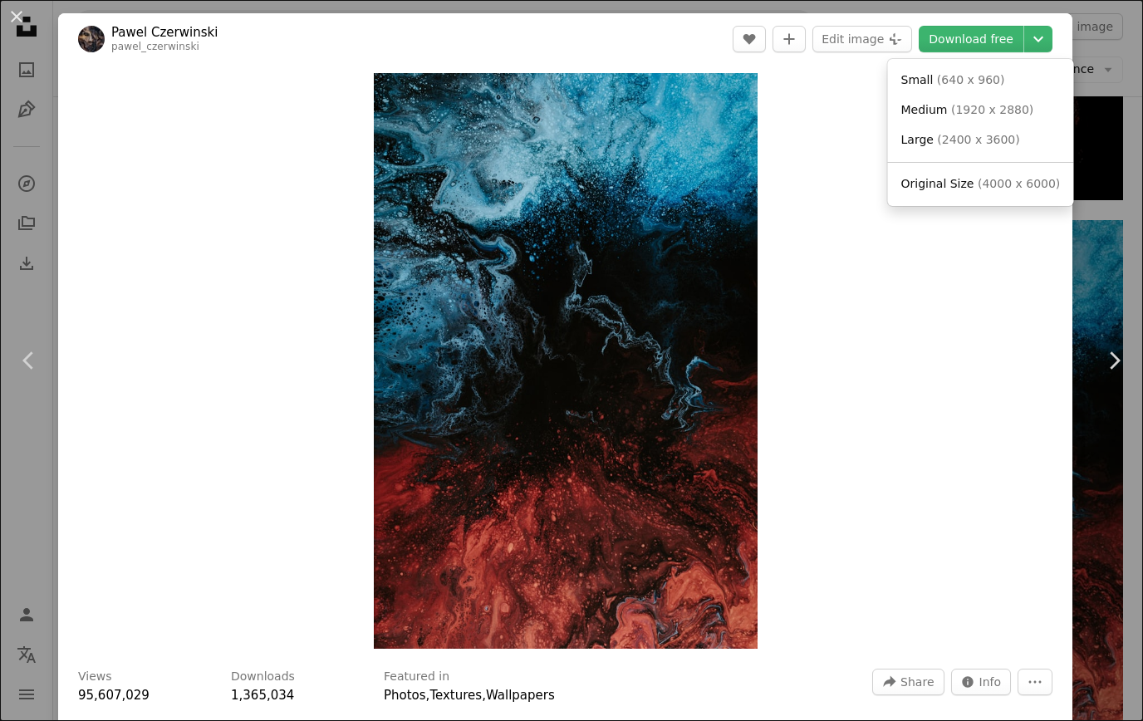
click at [916, 186] on span "Original Size" at bounding box center [937, 183] width 73 height 13
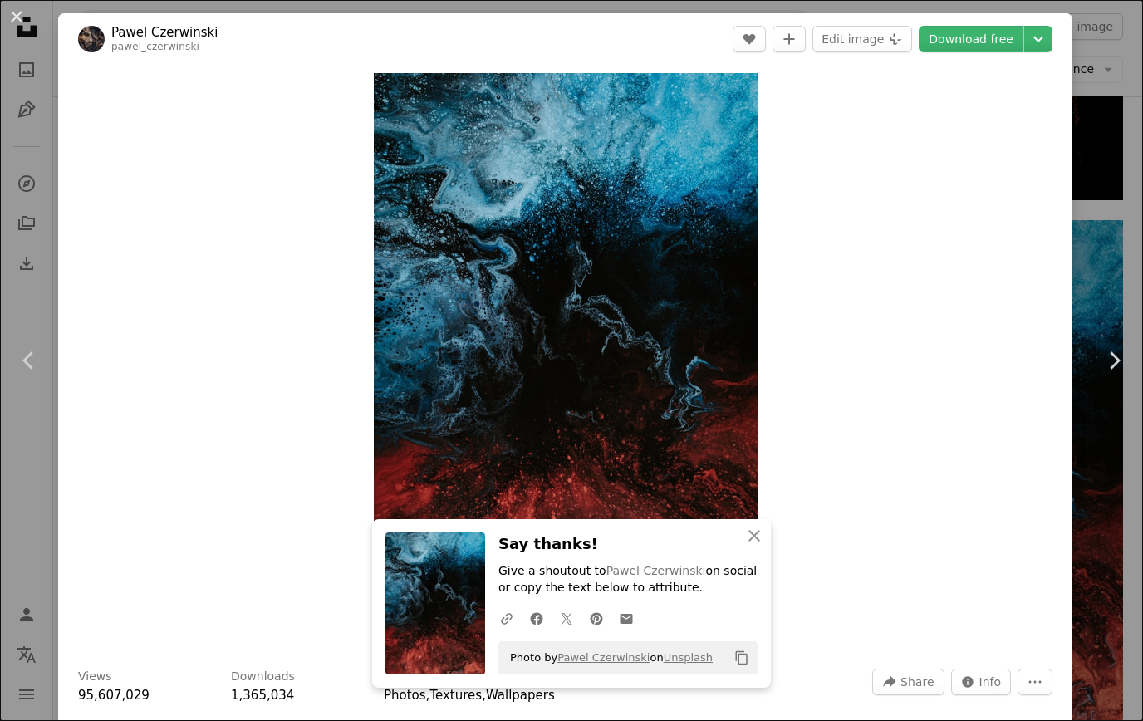
click at [26, 19] on button "An X shape" at bounding box center [17, 17] width 20 height 20
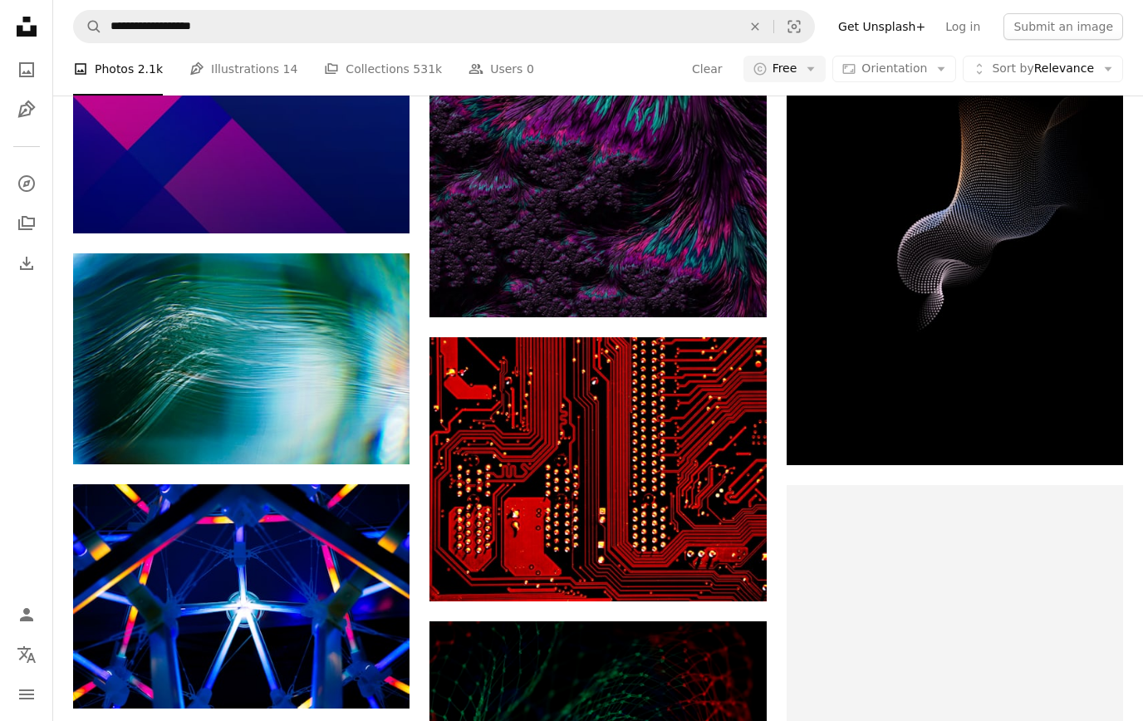
scroll to position [6875, 0]
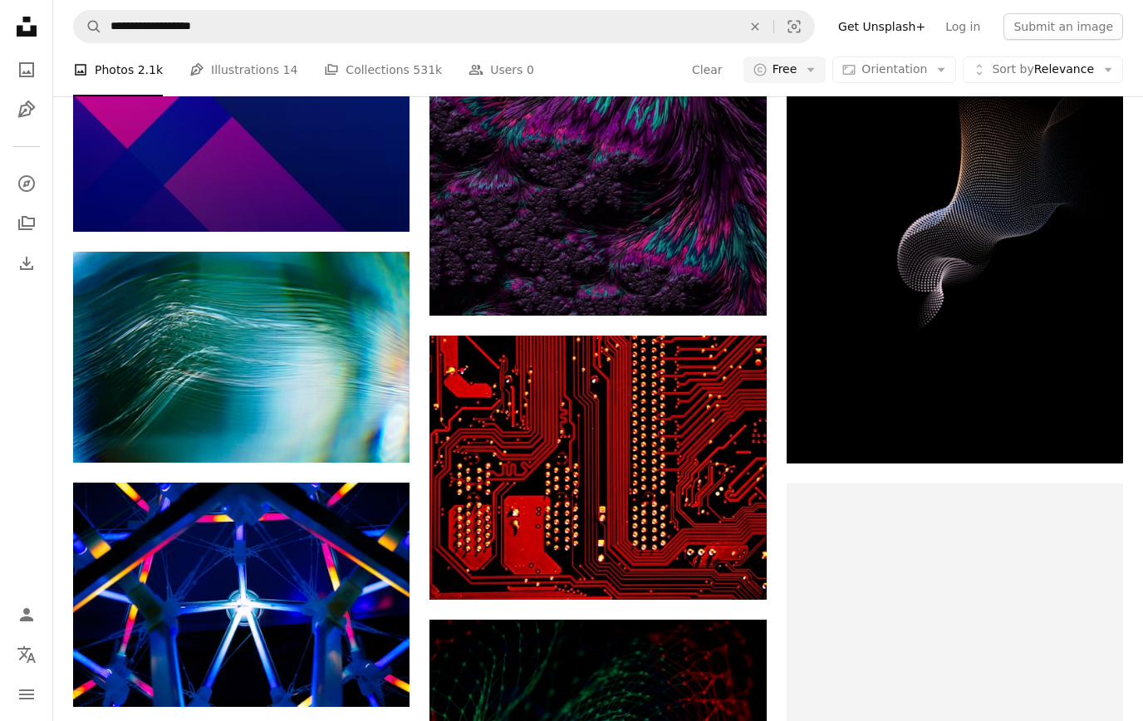
click at [114, 523] on img at bounding box center [241, 595] width 336 height 224
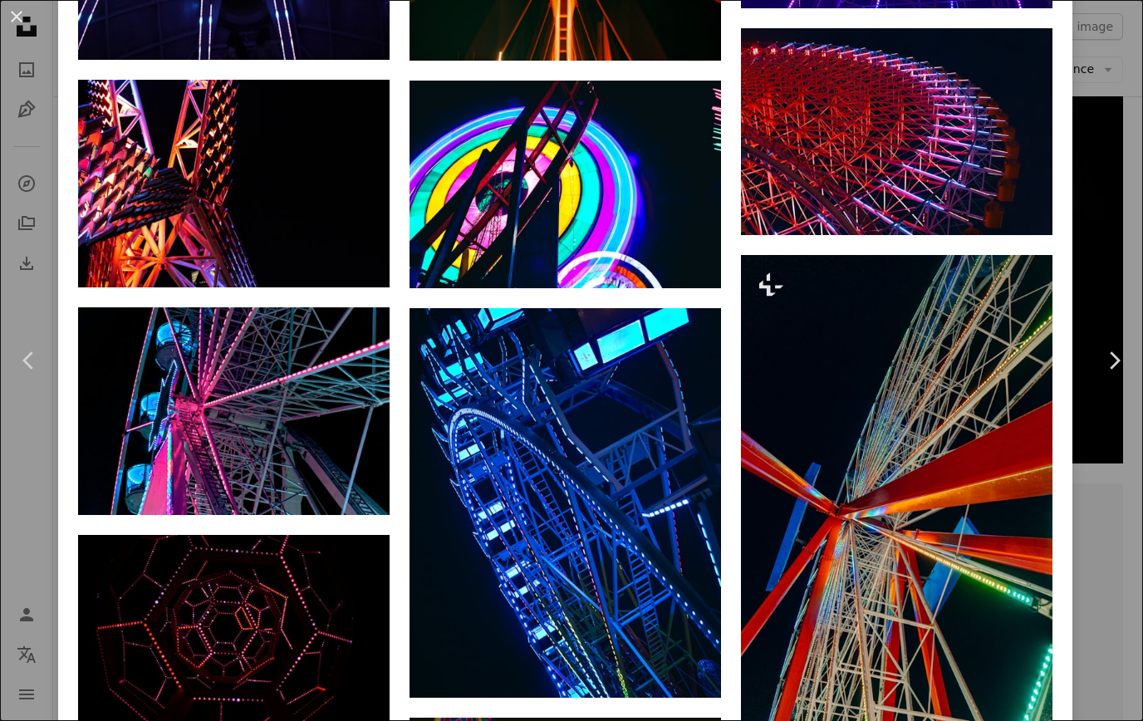
scroll to position [1645, 0]
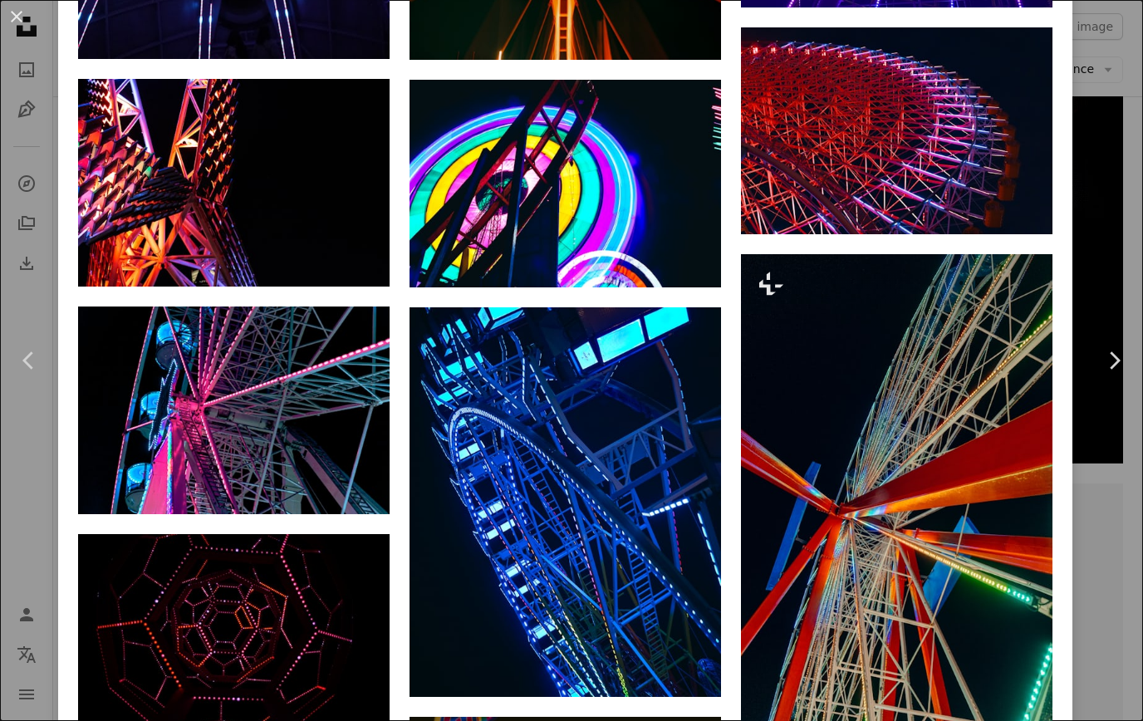
click at [199, 720] on img at bounding box center [234, 638] width 312 height 208
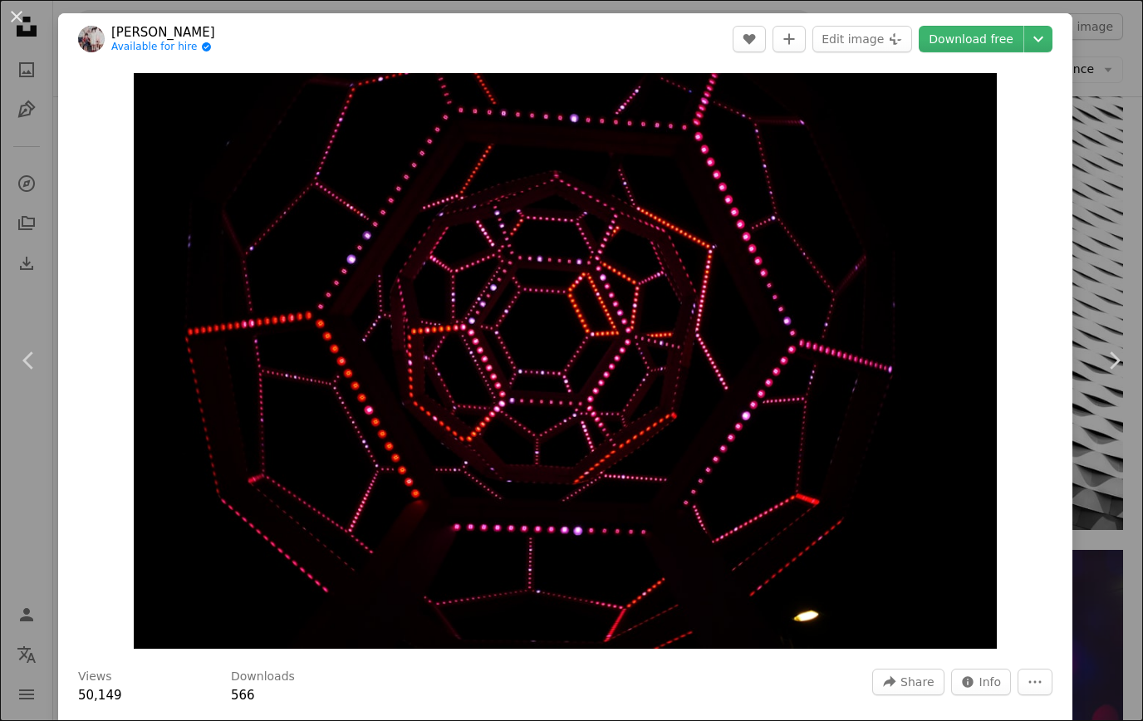
click at [21, 12] on button "An X shape" at bounding box center [17, 17] width 20 height 20
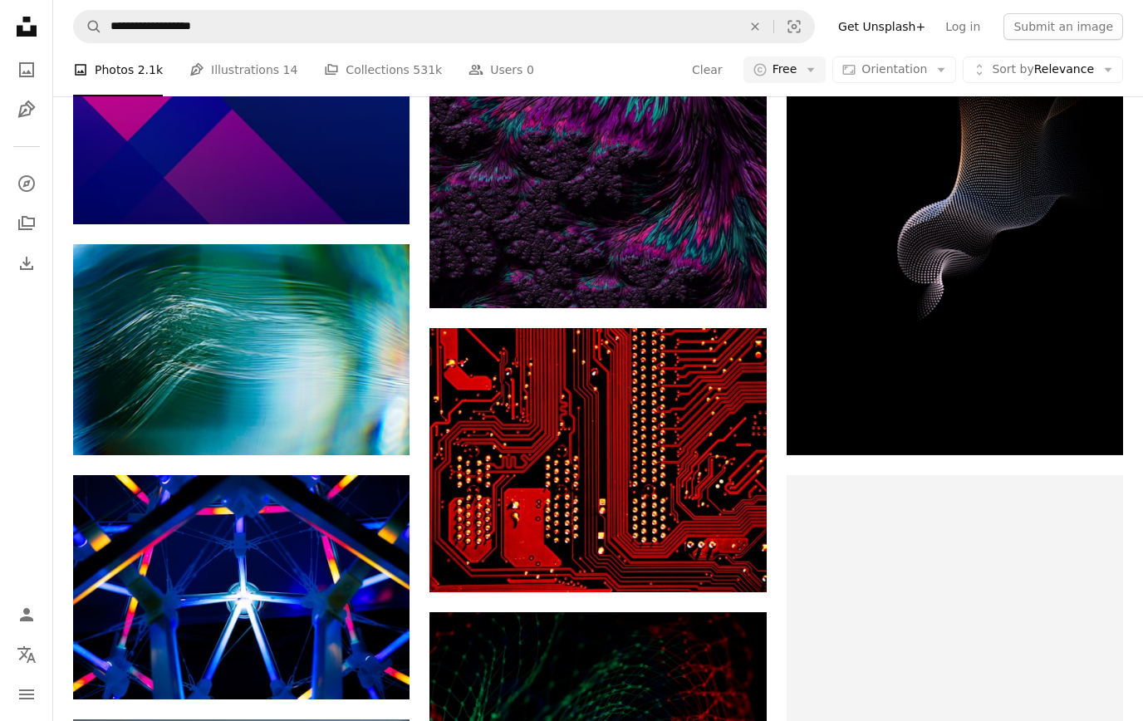
scroll to position [6881, 0]
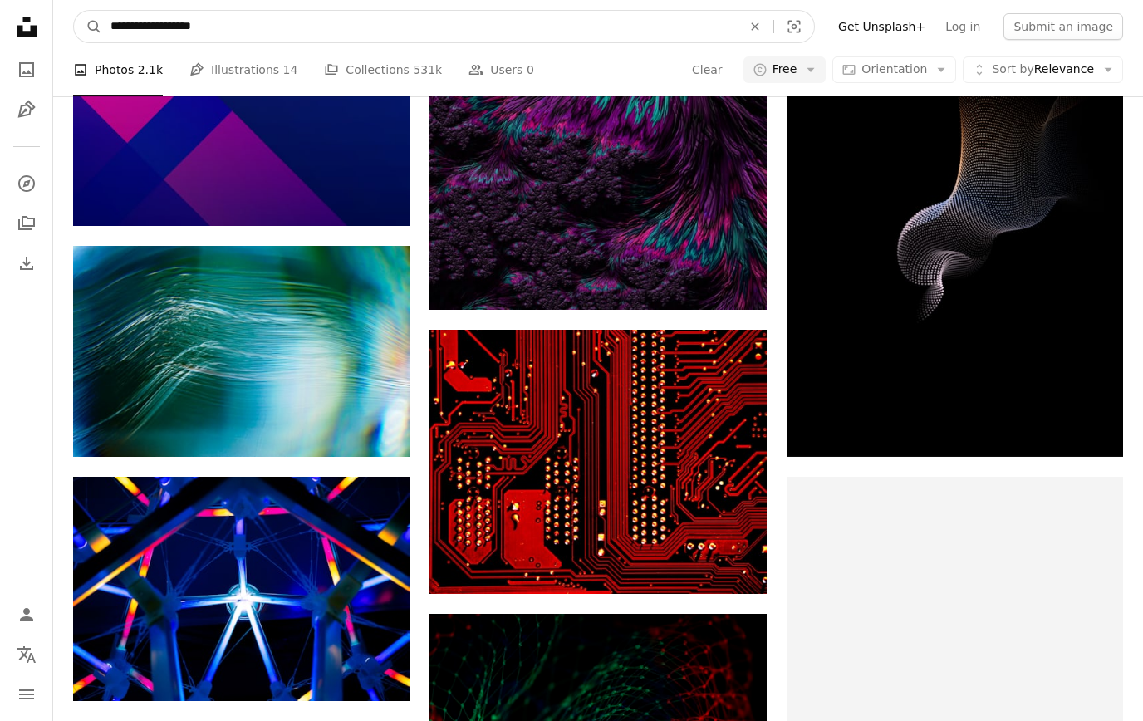
click at [277, 22] on input "**********" at bounding box center [419, 27] width 635 height 32
type input "**********"
click at [88, 27] on button "A magnifying glass" at bounding box center [88, 27] width 28 height 32
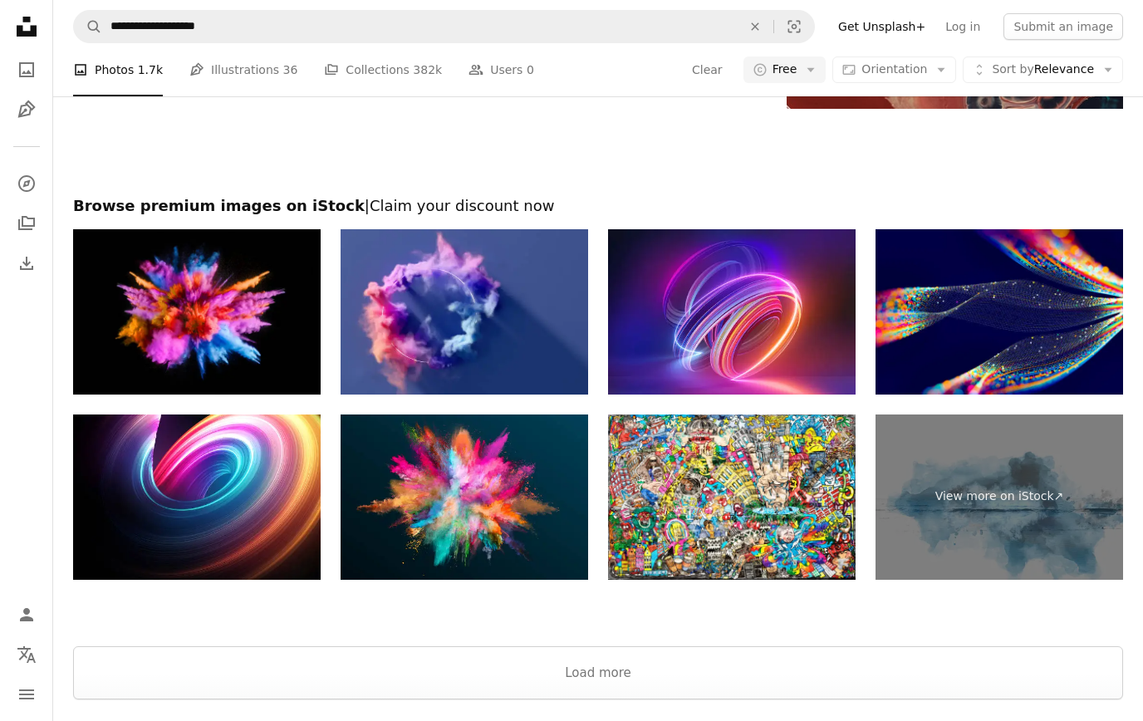
scroll to position [3413, 0]
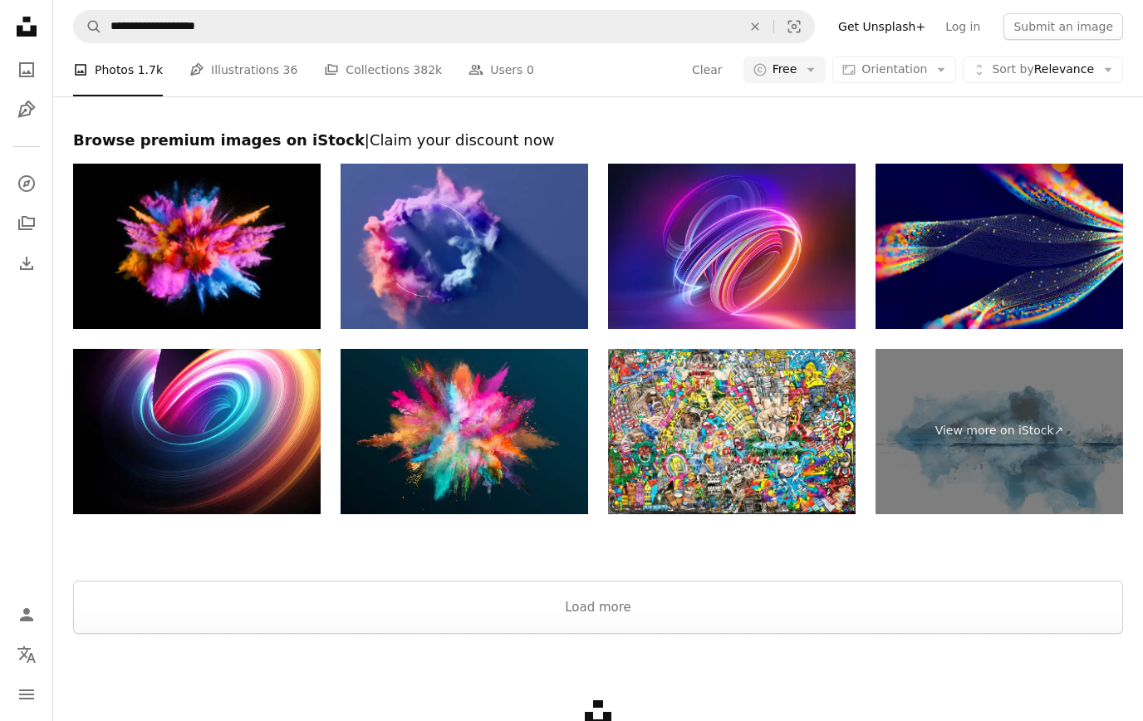
click at [177, 605] on button "Load more" at bounding box center [598, 607] width 1050 height 53
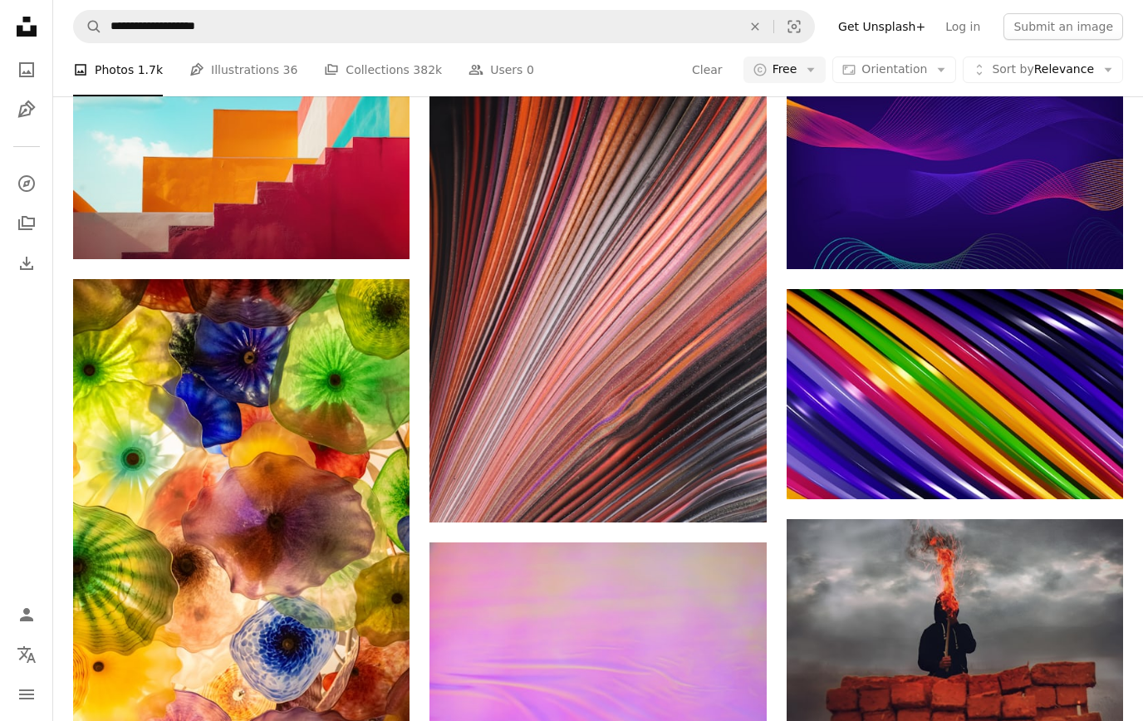
scroll to position [13092, 0]
